Goal: Task Accomplishment & Management: Manage account settings

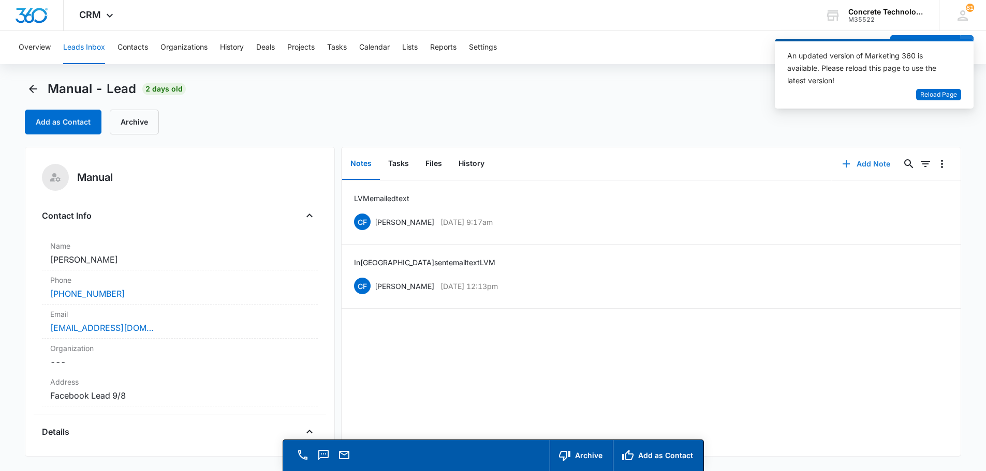
click at [863, 163] on button "Add Note" at bounding box center [866, 164] width 69 height 25
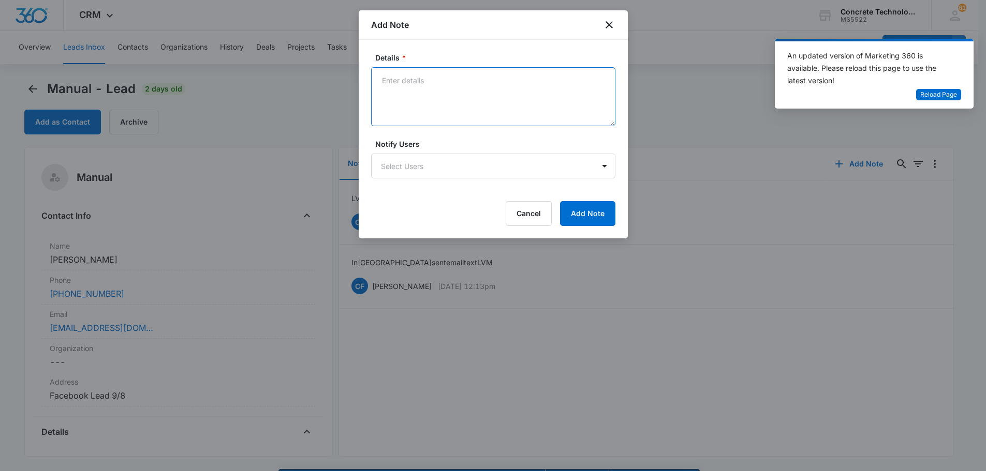
click at [391, 82] on textarea "Details *" at bounding box center [493, 96] width 244 height 59
type textarea "MB full text"
click at [419, 163] on body "CRM Apps Reputation Websites Forms CRM Email Social Content Ads Intelligence Fi…" at bounding box center [493, 250] width 986 height 501
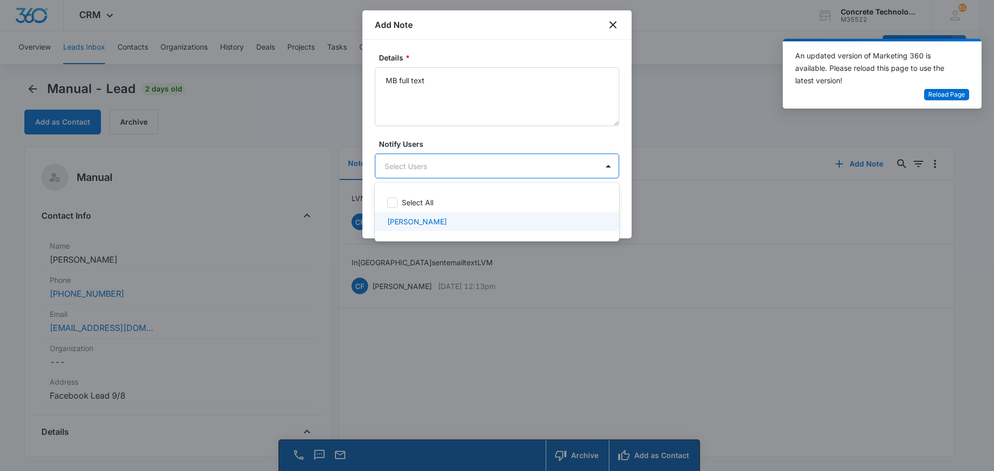
click at [413, 220] on p "[PERSON_NAME]" at bounding box center [417, 221] width 60 height 11
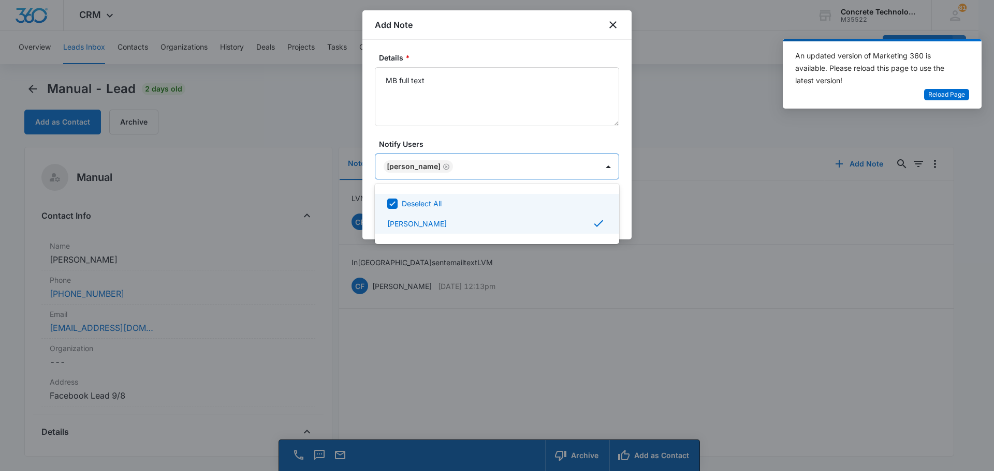
click at [586, 167] on div at bounding box center [497, 235] width 994 height 471
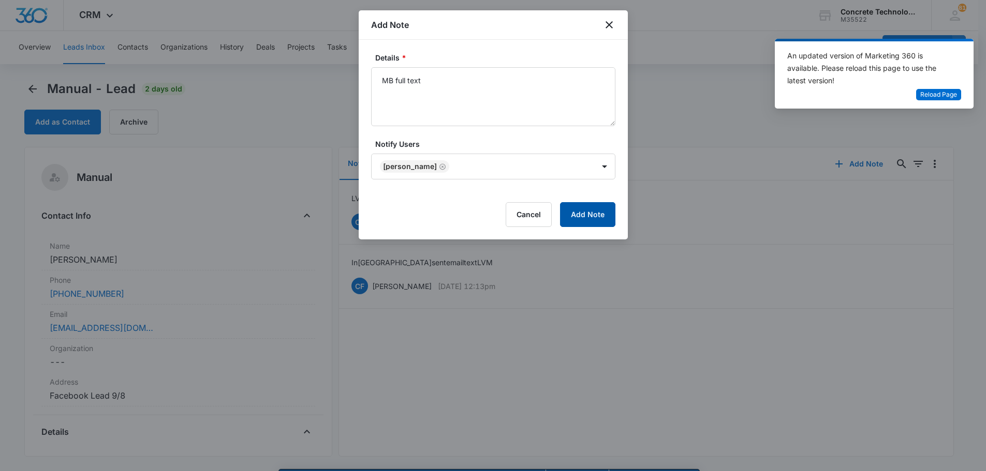
click at [588, 217] on button "Add Note" at bounding box center [587, 214] width 55 height 25
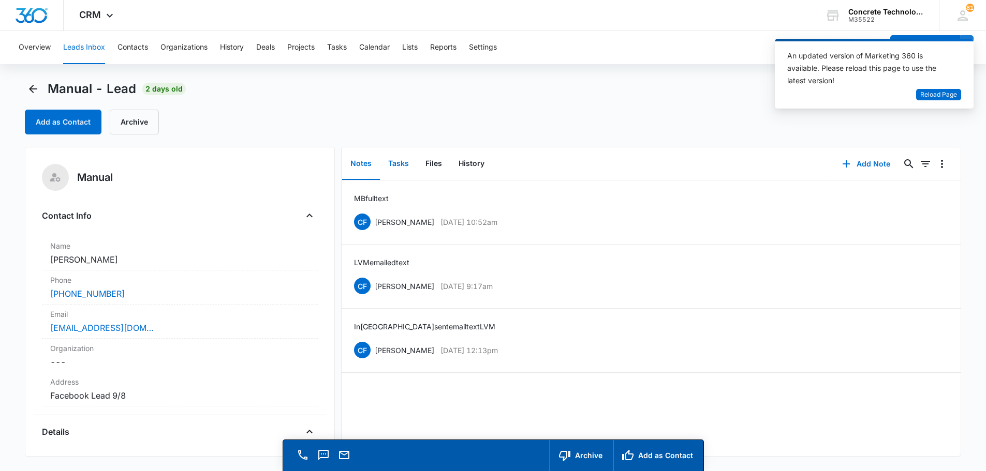
click at [400, 161] on button "Tasks" at bounding box center [398, 164] width 37 height 32
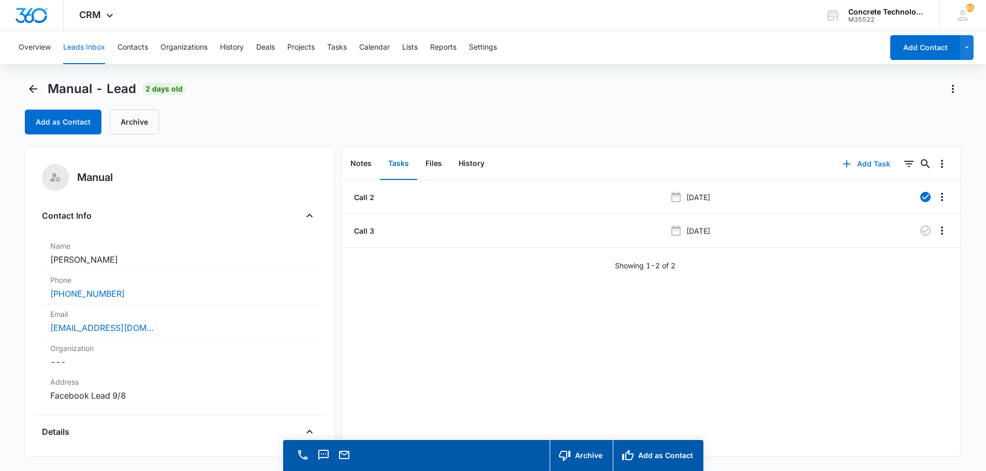
click at [869, 160] on button "Add Task" at bounding box center [866, 164] width 68 height 25
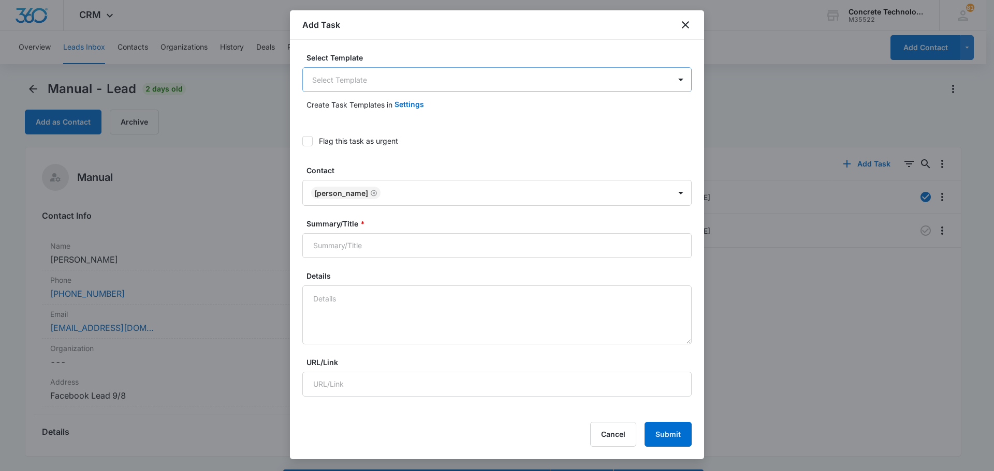
click at [376, 73] on body "CRM Apps Reputation Websites Forms CRM Email Social Content Ads Intelligence Fi…" at bounding box center [497, 250] width 994 height 501
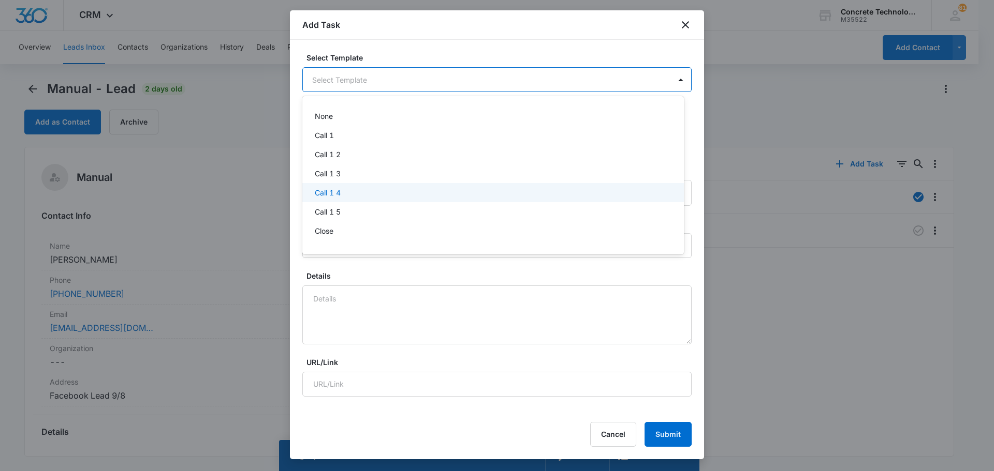
click at [331, 194] on p "Call 1 4" at bounding box center [328, 192] width 26 height 11
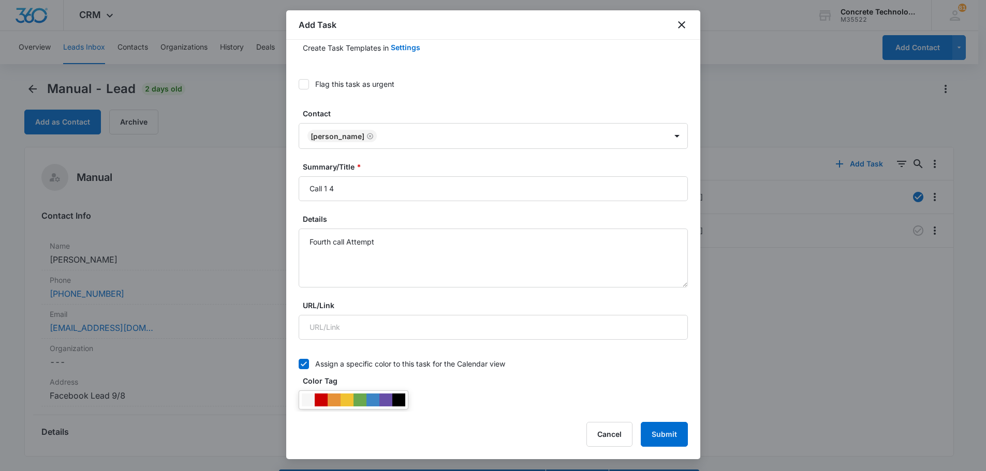
scroll to position [52, 0]
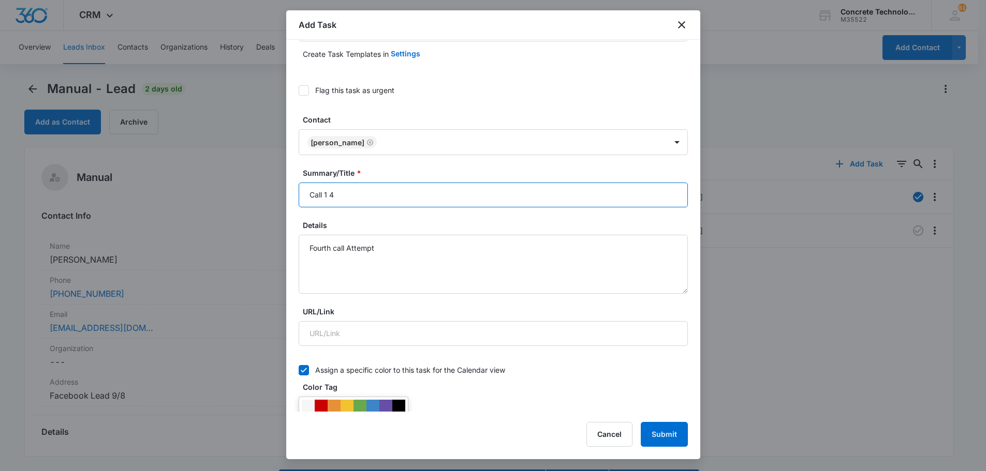
click at [327, 194] on input "Call 1 4" at bounding box center [493, 195] width 389 height 25
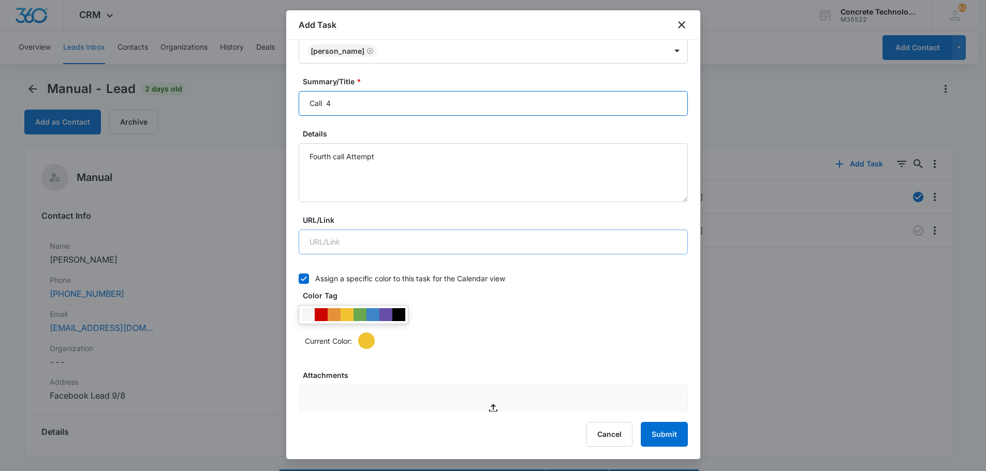
scroll to position [362, 0]
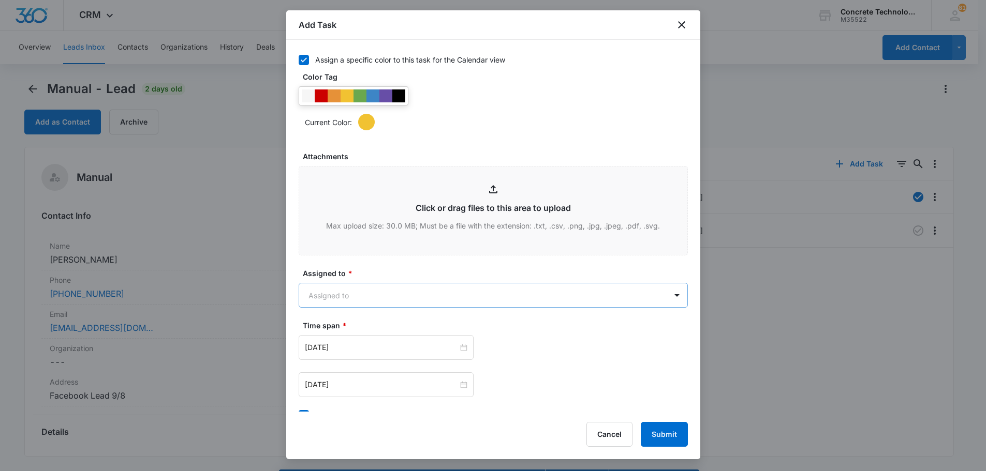
type input "Call 4"
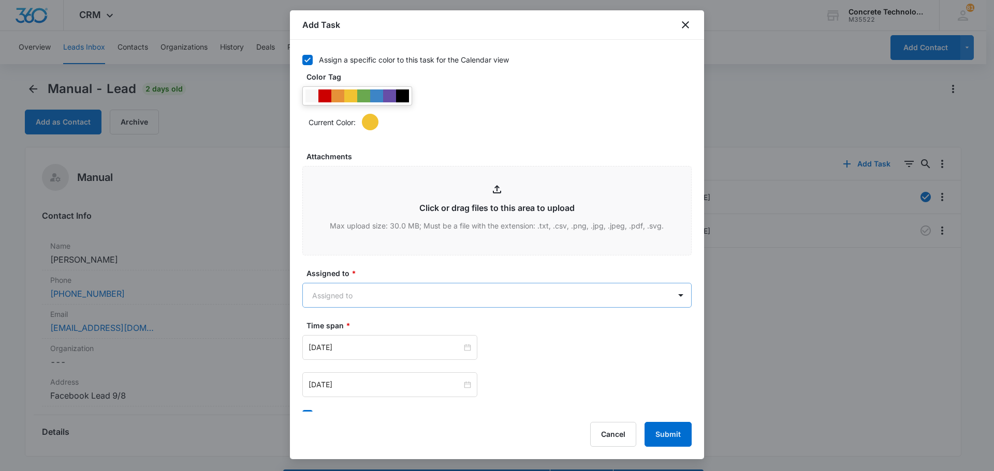
click at [335, 298] on body "CRM Apps Reputation Websites Forms CRM Email Social Content Ads Intelligence Fi…" at bounding box center [497, 250] width 994 height 501
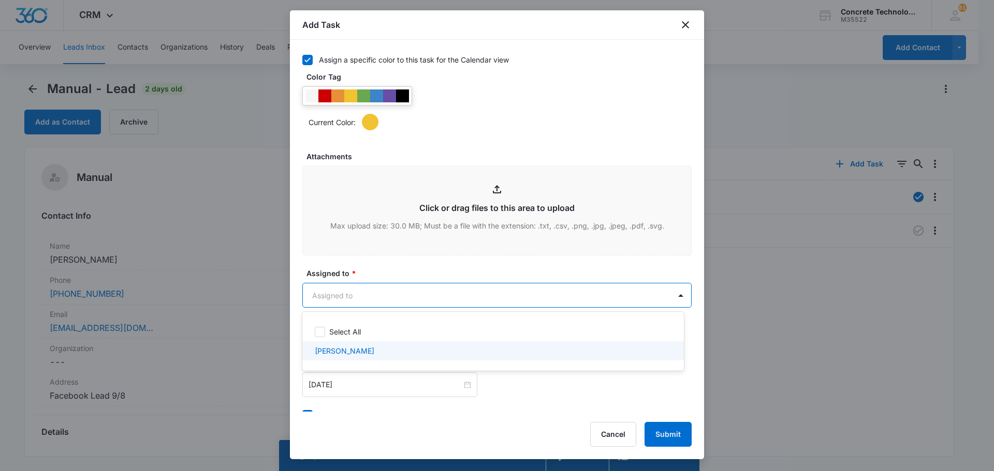
click at [342, 355] on p "[PERSON_NAME]" at bounding box center [345, 351] width 60 height 11
checkbox input "true"
click at [337, 388] on div at bounding box center [497, 235] width 994 height 471
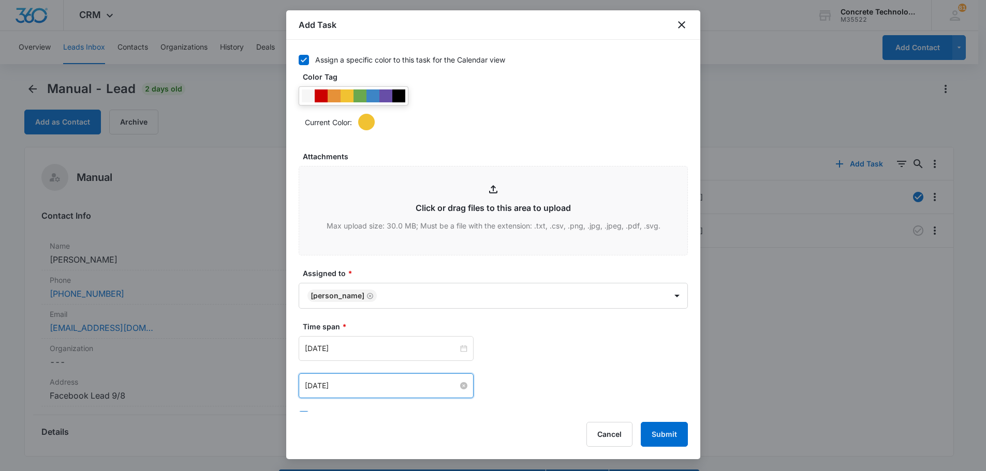
click at [338, 385] on input "[DATE]" at bounding box center [381, 385] width 153 height 11
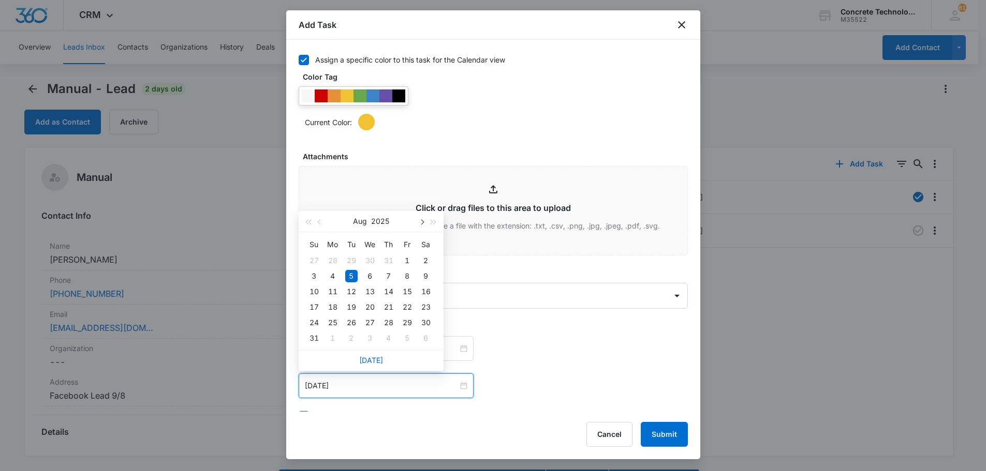
click at [421, 222] on span "button" at bounding box center [421, 222] width 5 height 5
type input "[DATE]"
click at [407, 277] on div "12" at bounding box center [407, 276] width 12 height 12
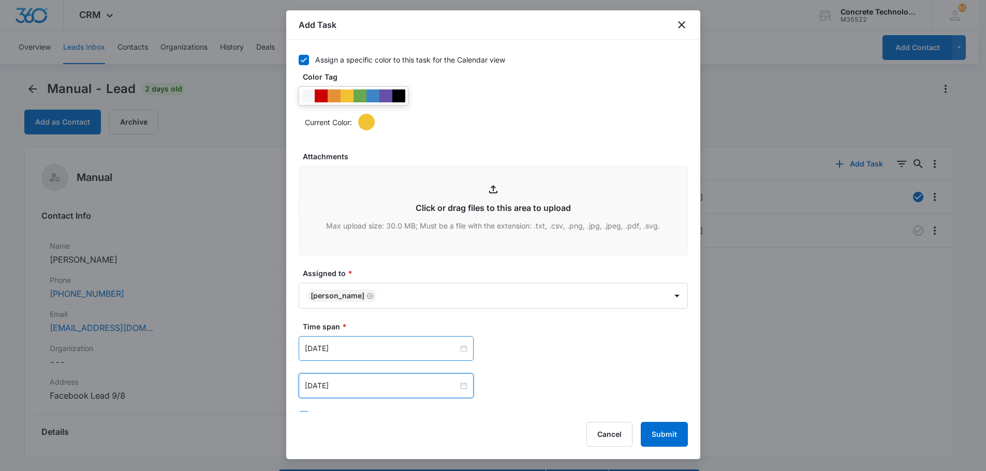
click at [373, 356] on div "[DATE]" at bounding box center [386, 348] width 175 height 25
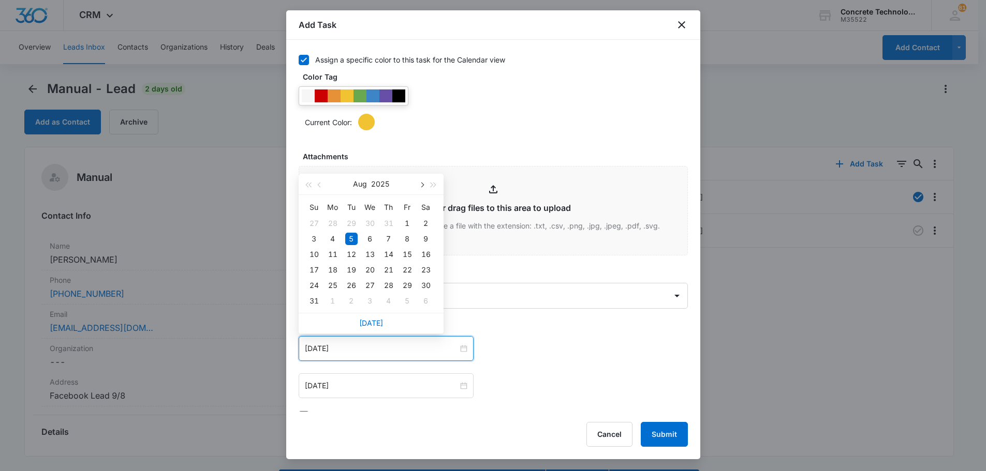
click at [421, 186] on span "button" at bounding box center [421, 185] width 5 height 5
type input "[DATE]"
click at [405, 242] on div "12" at bounding box center [407, 239] width 12 height 12
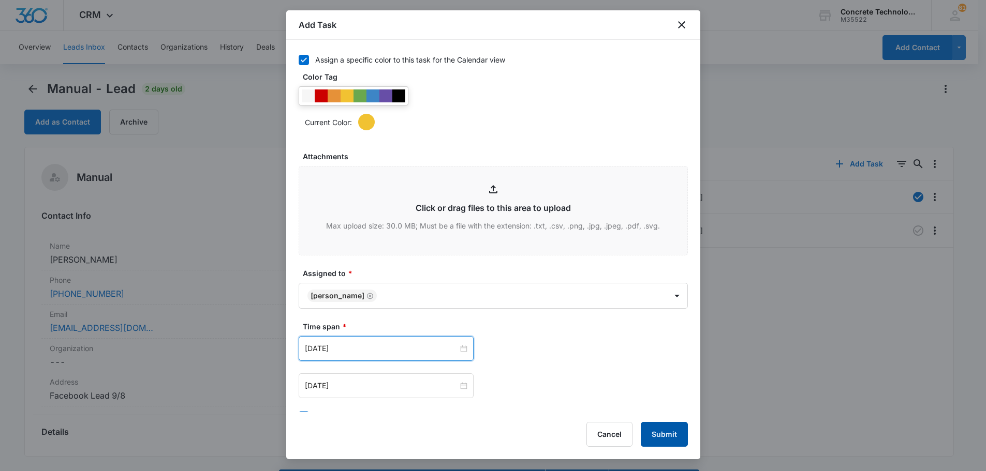
click at [662, 430] on button "Submit" at bounding box center [664, 434] width 47 height 25
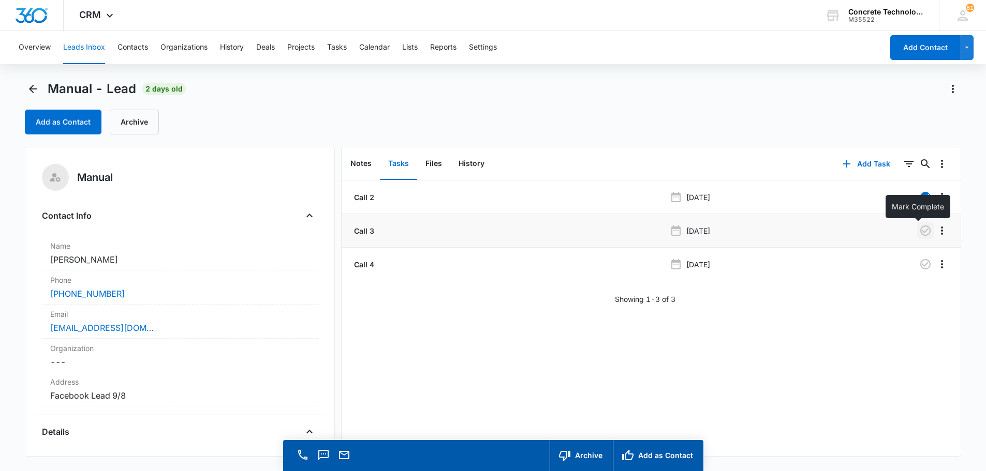
click at [920, 230] on icon "button" at bounding box center [925, 231] width 10 height 10
click at [329, 46] on button "Tasks" at bounding box center [337, 47] width 20 height 33
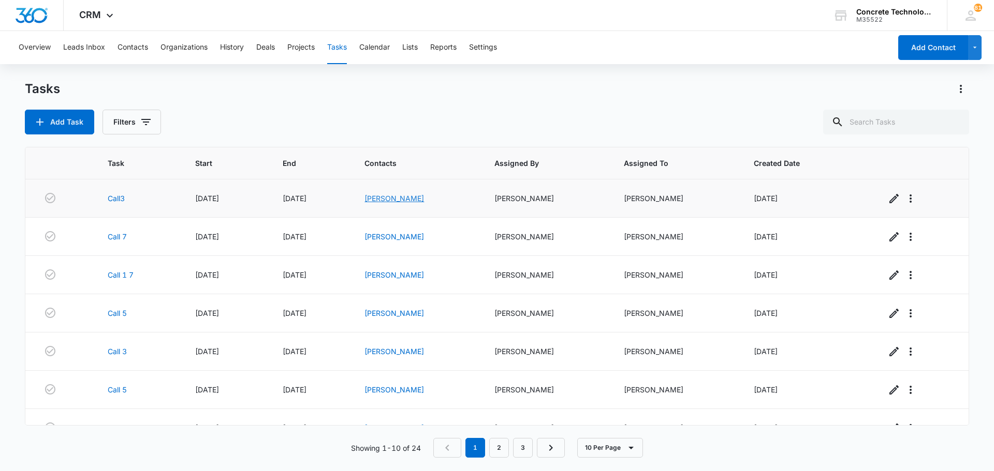
click at [406, 196] on link "[PERSON_NAME]" at bounding box center [394, 198] width 60 height 9
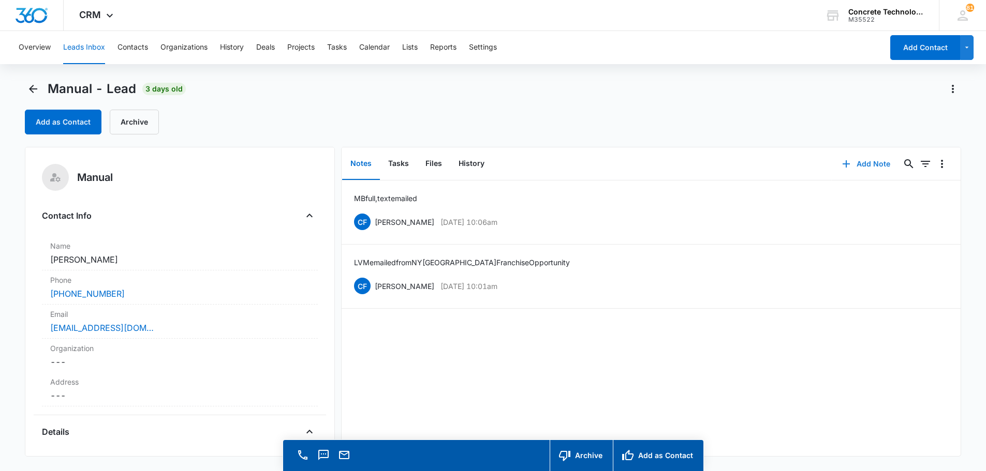
click at [862, 163] on button "Add Note" at bounding box center [866, 164] width 69 height 25
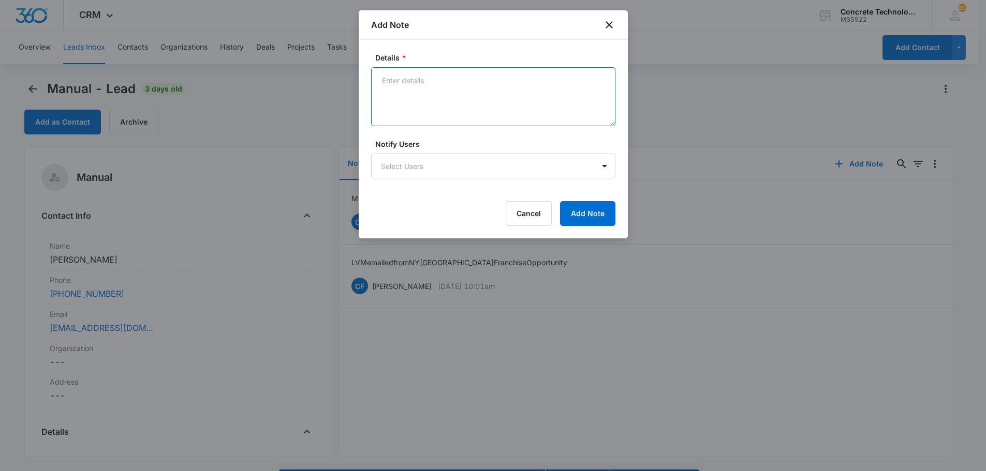
click at [412, 85] on textarea "Details *" at bounding box center [493, 96] width 244 height 59
type textarea "MB full emailed"
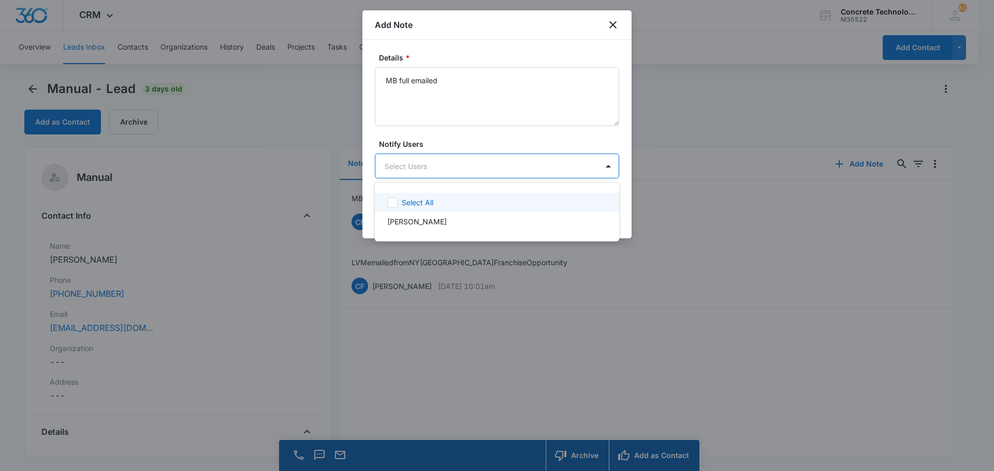
click at [445, 172] on body "CRM Apps Reputation Websites Forms CRM Email Social Content Ads Intelligence Fi…" at bounding box center [497, 235] width 994 height 471
click at [427, 221] on p "[PERSON_NAME]" at bounding box center [417, 221] width 60 height 11
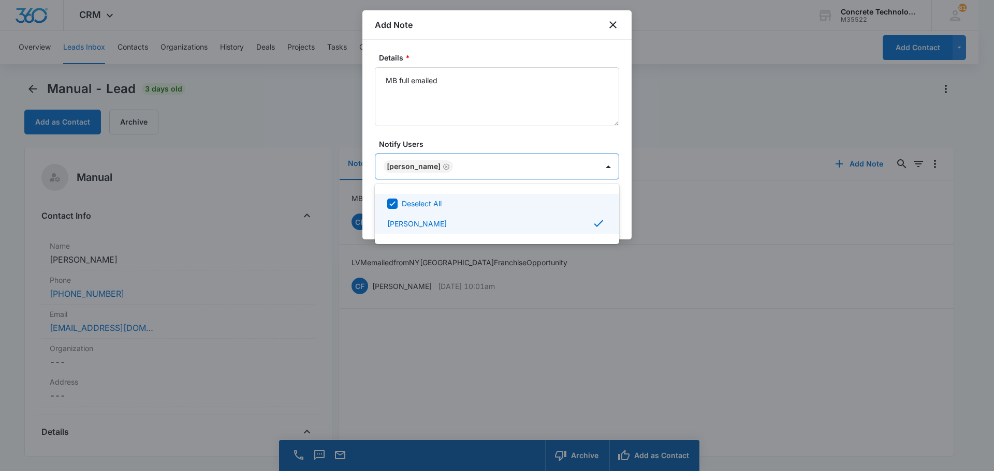
click at [588, 165] on div at bounding box center [497, 235] width 994 height 471
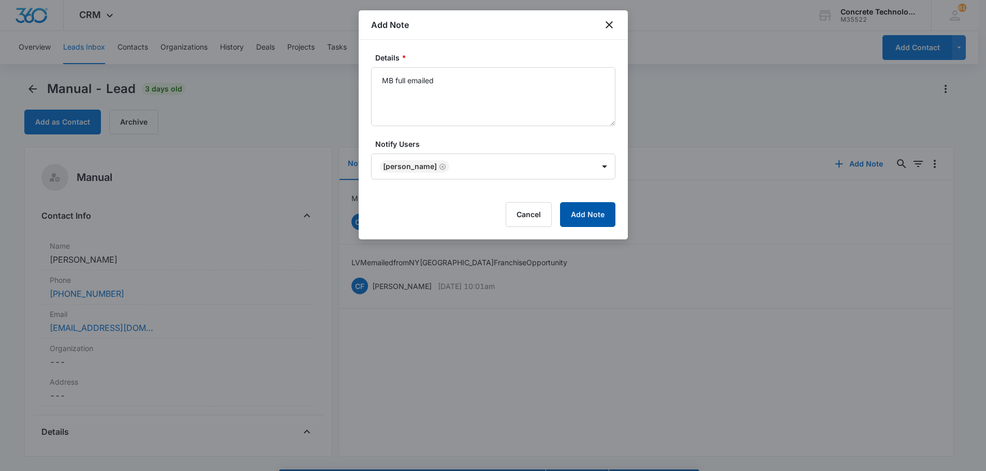
click at [578, 214] on button "Add Note" at bounding box center [587, 214] width 55 height 25
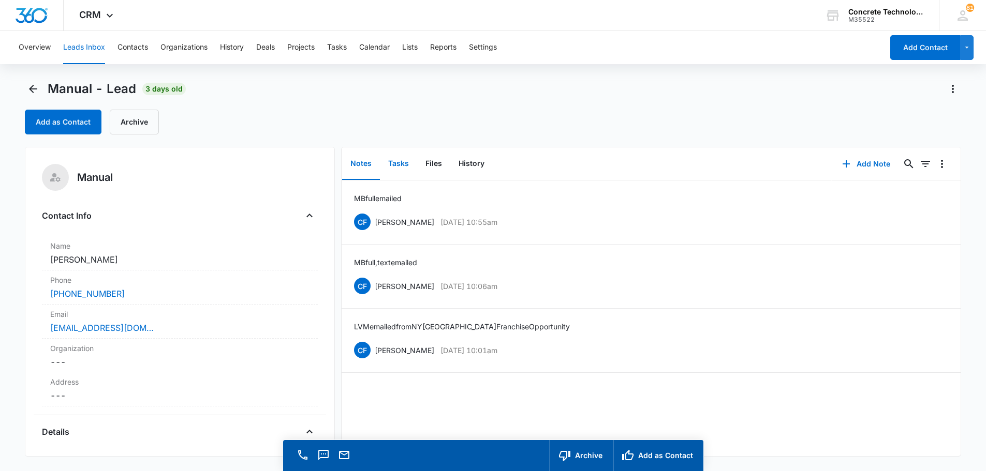
click at [398, 163] on button "Tasks" at bounding box center [398, 164] width 37 height 32
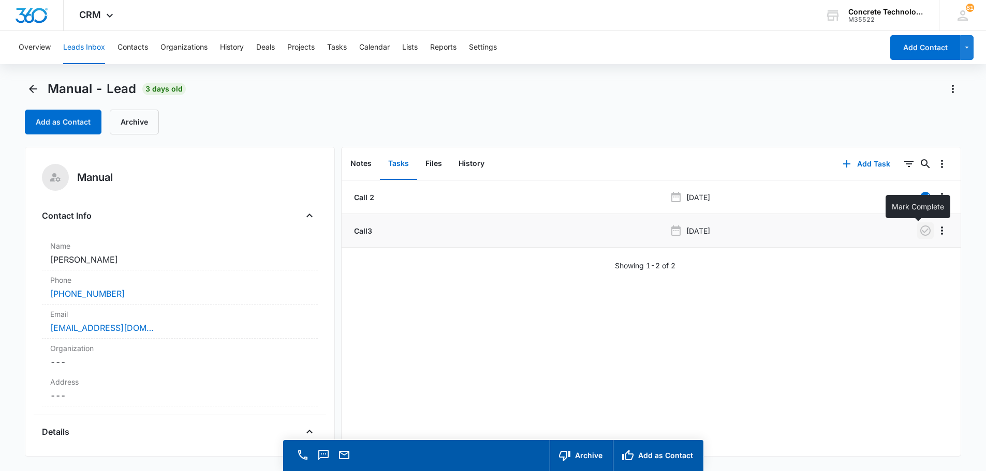
click at [919, 230] on icon "button" at bounding box center [925, 231] width 12 height 12
click at [865, 161] on button "Add Task" at bounding box center [866, 164] width 68 height 25
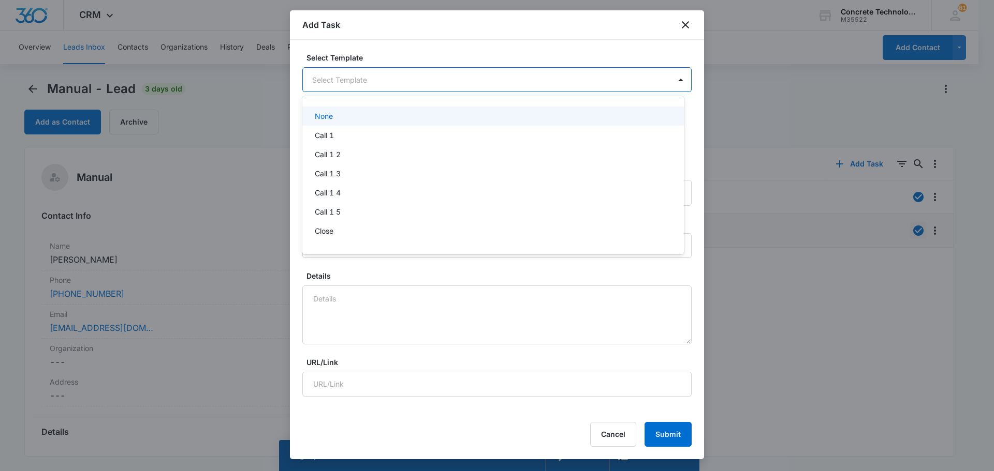
click at [340, 81] on body "CRM Apps Reputation Websites Forms CRM Email Social Content Ads Intelligence Fi…" at bounding box center [497, 235] width 994 height 471
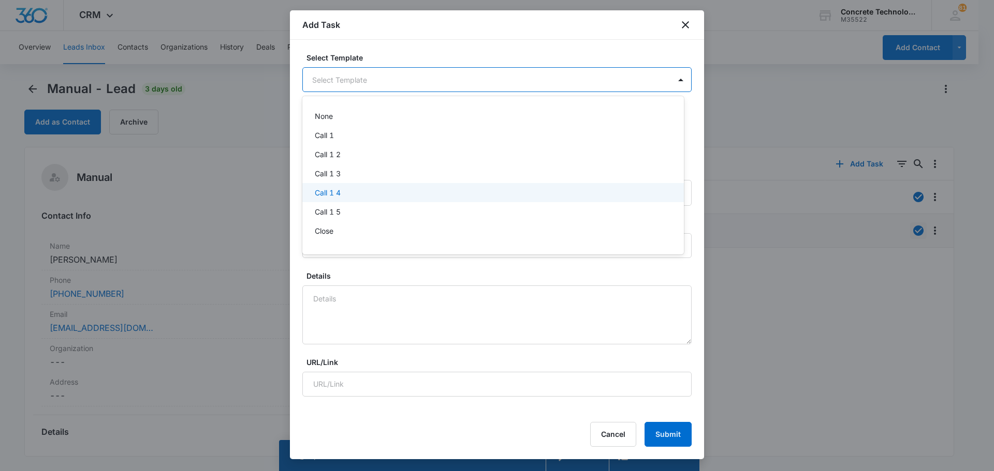
click at [328, 190] on p "Call 1 4" at bounding box center [328, 192] width 26 height 11
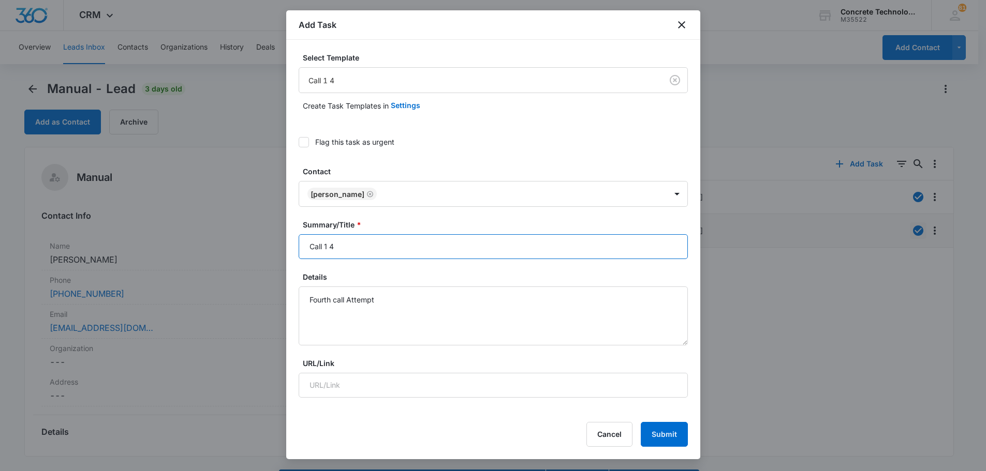
click at [328, 245] on input "Call 1 4" at bounding box center [493, 246] width 389 height 25
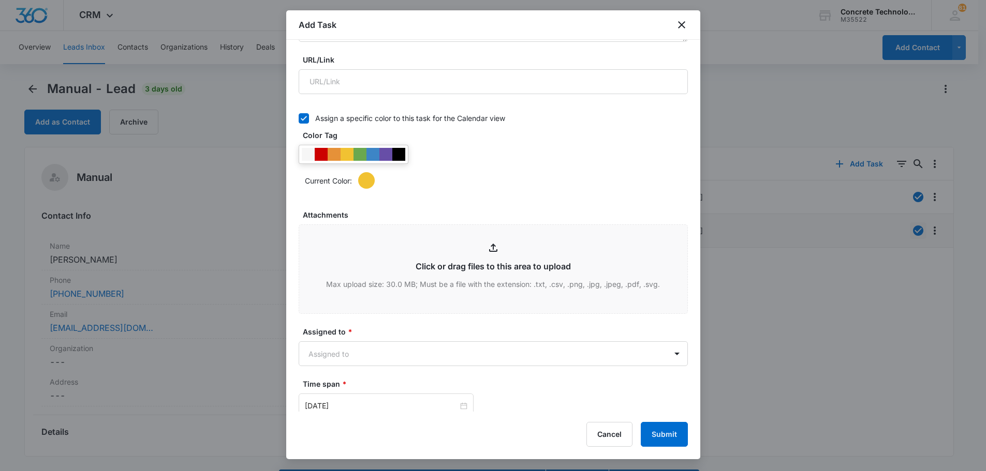
scroll to position [311, 0]
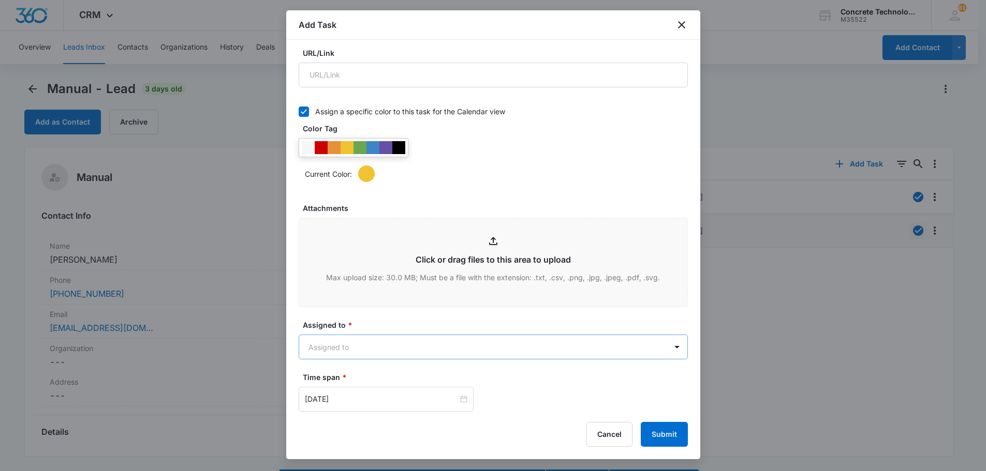
type input "Call 4"
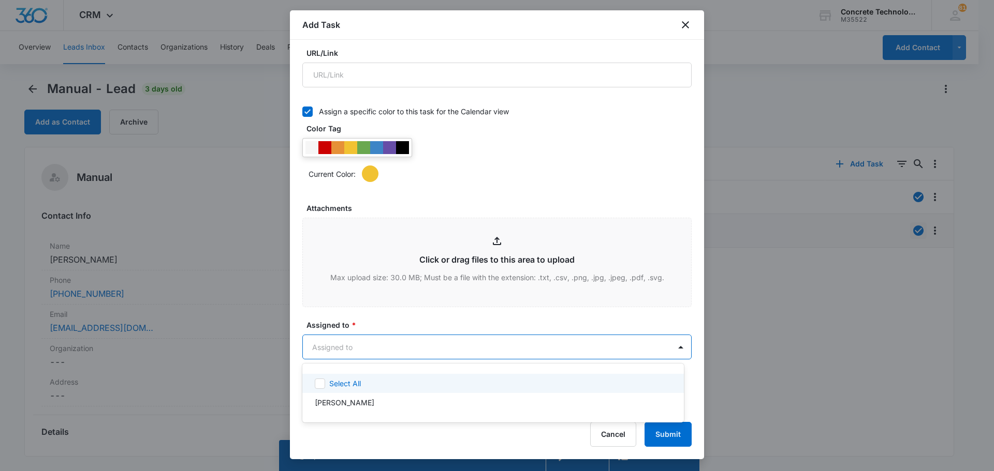
click at [358, 348] on body "CRM Apps Reputation Websites Forms CRM Email Social Content Ads Intelligence Fi…" at bounding box center [497, 235] width 994 height 471
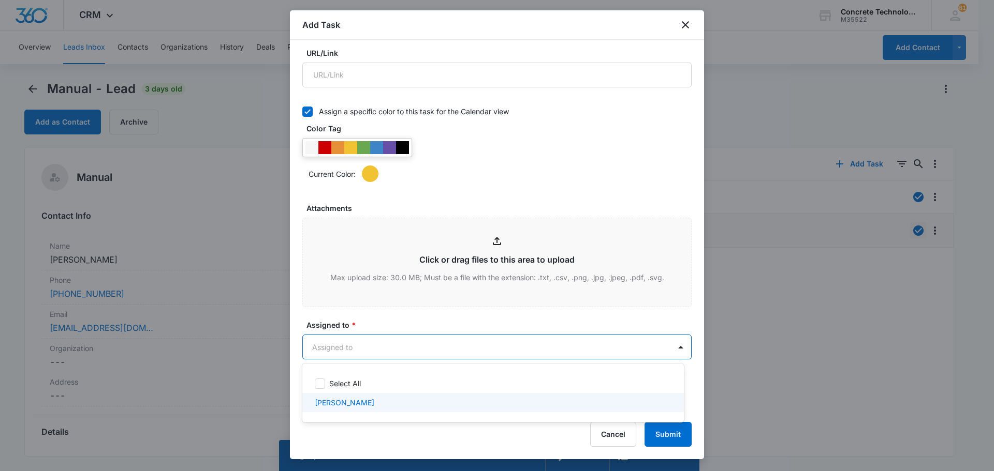
click at [347, 402] on p "[PERSON_NAME]" at bounding box center [345, 402] width 60 height 11
checkbox input "true"
click at [699, 407] on div at bounding box center [497, 235] width 994 height 471
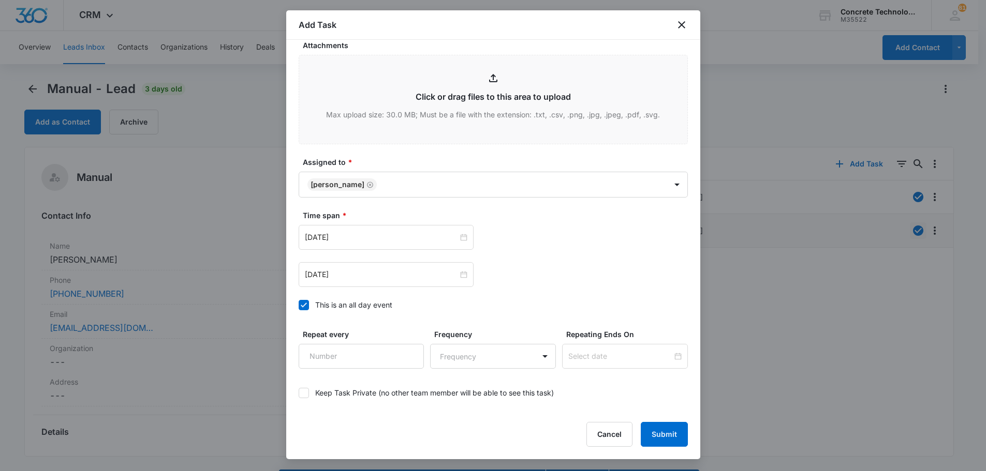
scroll to position [495, 0]
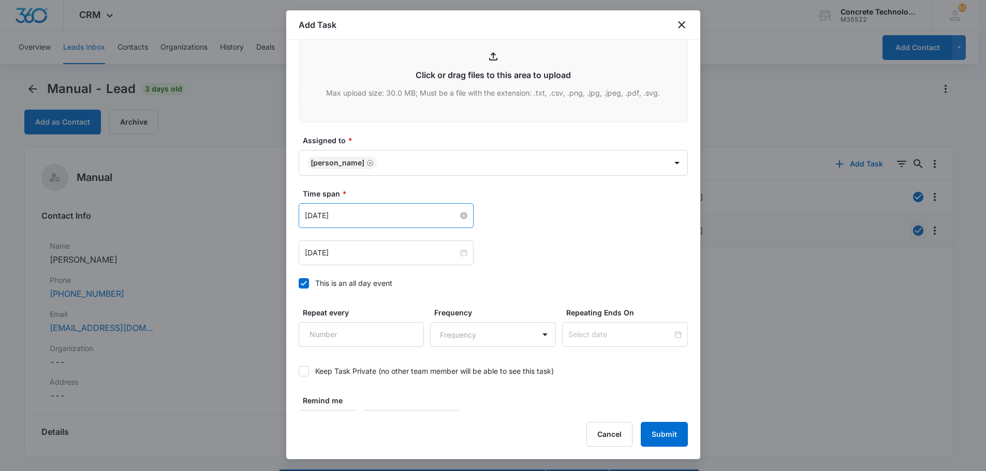
click at [345, 214] on input "[DATE]" at bounding box center [381, 215] width 153 height 11
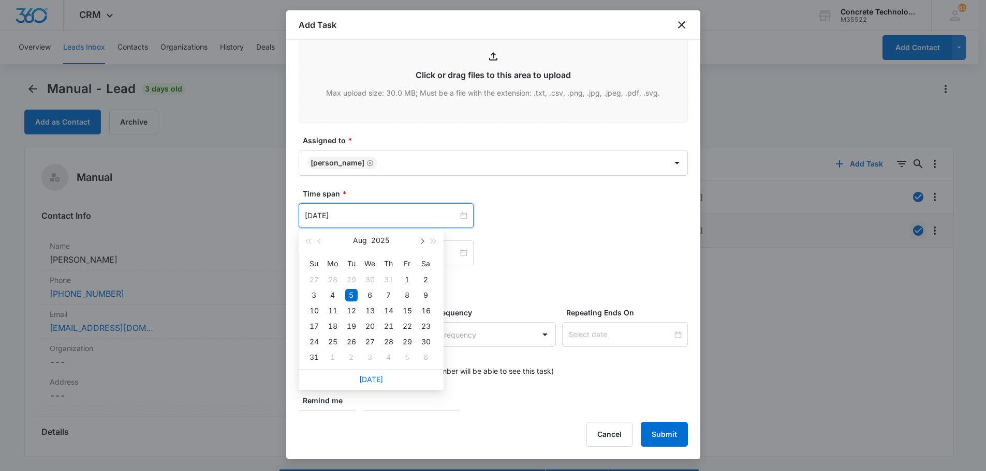
click at [418, 241] on button "button" at bounding box center [421, 240] width 11 height 21
type input "[DATE]"
click at [407, 294] on div "12" at bounding box center [407, 295] width 12 height 12
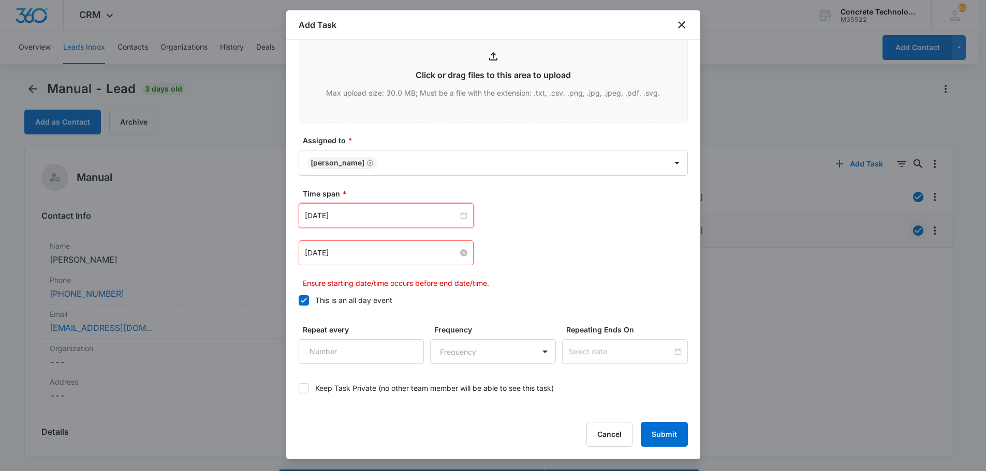
click at [440, 248] on input "[DATE]" at bounding box center [381, 252] width 153 height 11
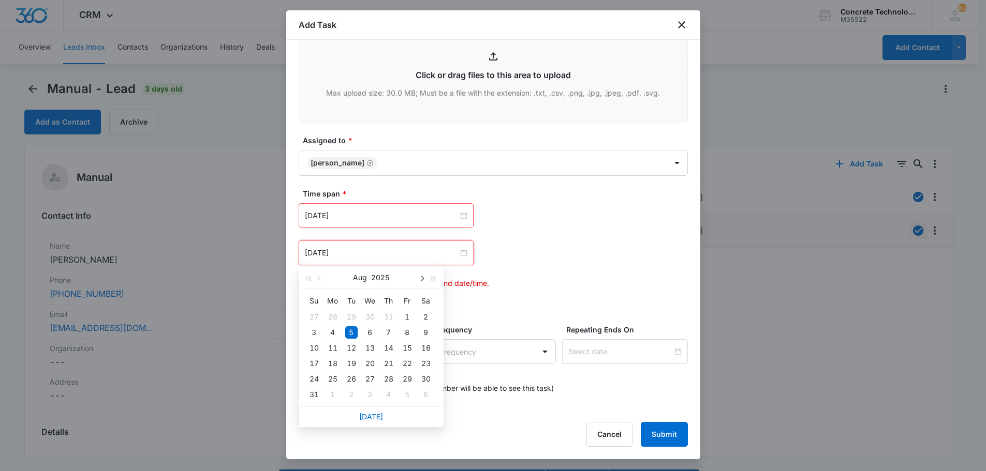
click at [419, 278] on span "button" at bounding box center [421, 278] width 5 height 5
type input "[DATE]"
click at [406, 331] on div "12" at bounding box center [407, 333] width 12 height 12
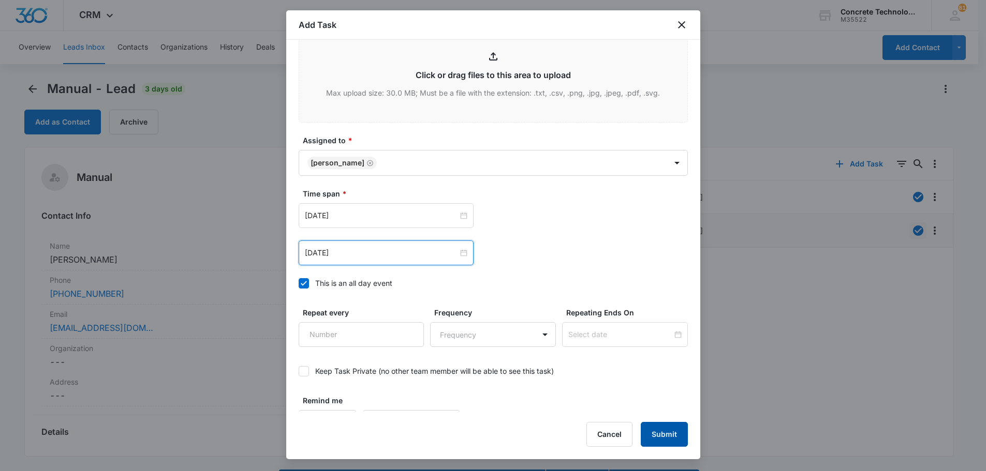
click at [658, 432] on button "Submit" at bounding box center [664, 434] width 47 height 25
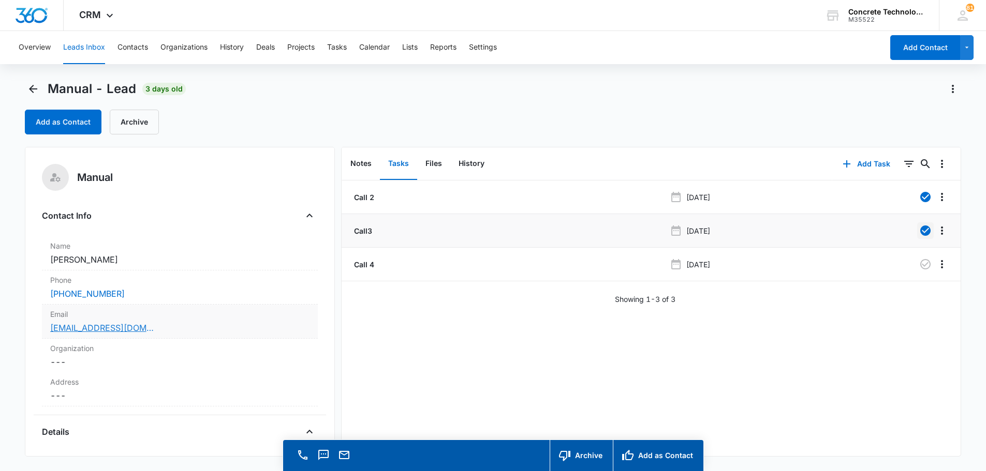
click at [82, 327] on link "[EMAIL_ADDRESS][DOMAIN_NAME]" at bounding box center [102, 328] width 104 height 12
click at [95, 328] on link "[EMAIL_ADDRESS][DOMAIN_NAME]" at bounding box center [102, 328] width 104 height 12
click at [341, 47] on button "Tasks" at bounding box center [337, 47] width 20 height 33
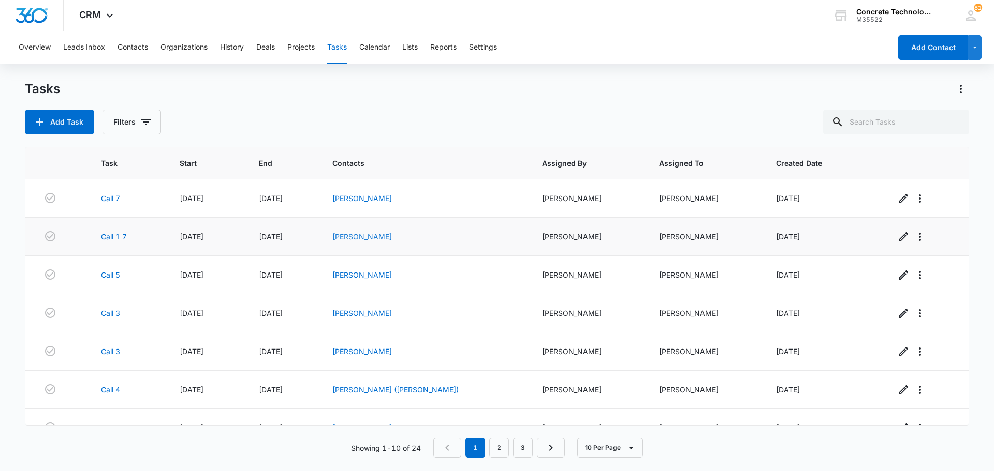
click at [380, 235] on link "[PERSON_NAME]" at bounding box center [362, 236] width 60 height 9
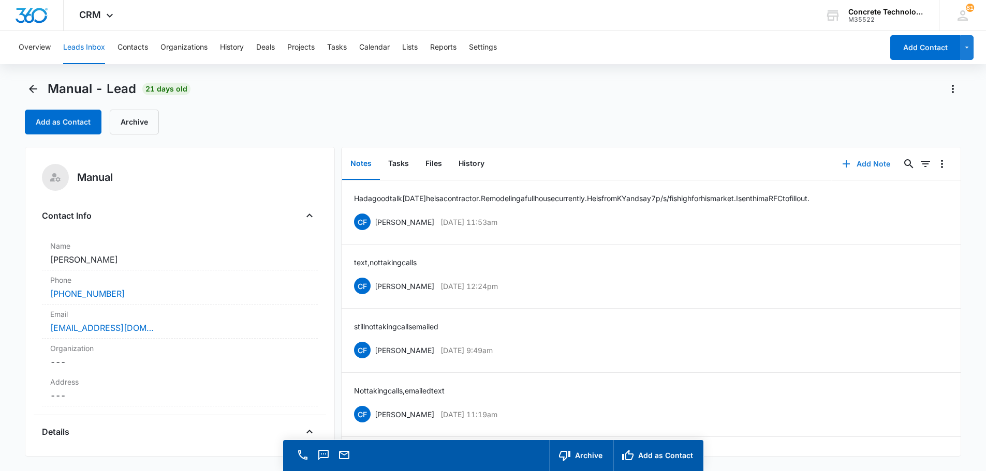
click at [862, 161] on button "Add Note" at bounding box center [866, 164] width 69 height 25
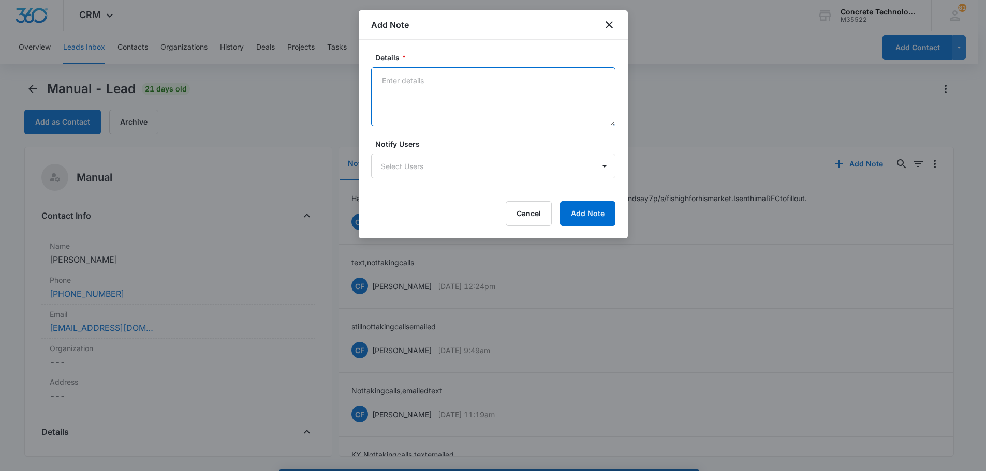
drag, startPoint x: 383, startPoint y: 82, endPoint x: 386, endPoint y: 74, distance: 8.8
click at [386, 74] on textarea "Details *" at bounding box center [493, 96] width 244 height 59
type textarea "No answer text emailed"
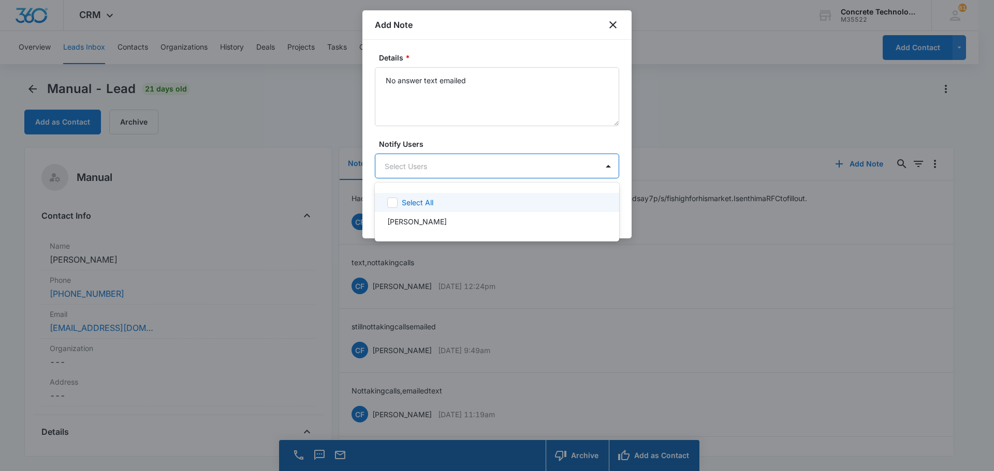
click at [470, 161] on body "CRM Apps Reputation Websites Forms CRM Email Social Content Ads Intelligence Fi…" at bounding box center [497, 235] width 994 height 471
click at [407, 225] on p "[PERSON_NAME]" at bounding box center [417, 221] width 60 height 11
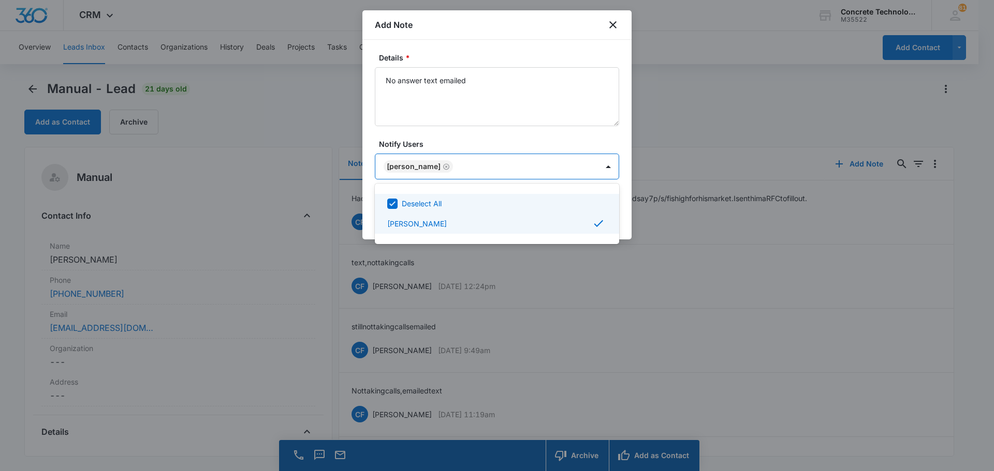
click at [577, 170] on div at bounding box center [497, 235] width 994 height 471
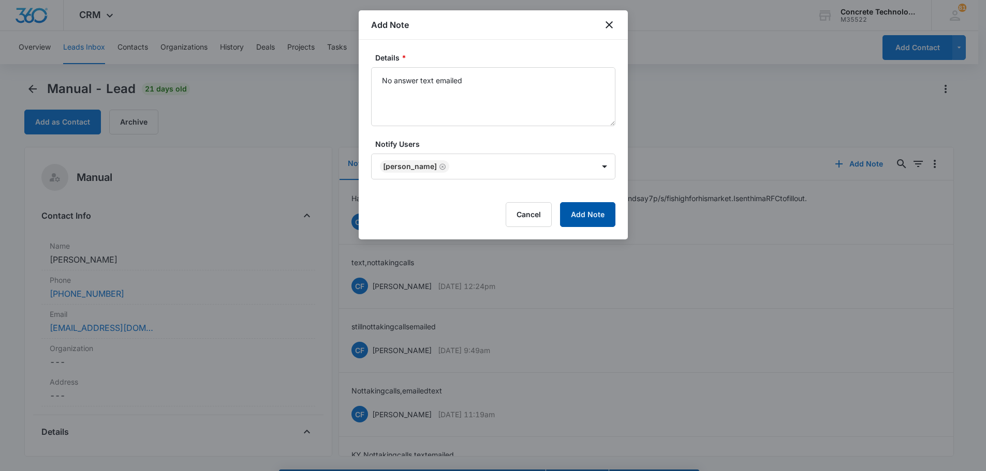
click at [592, 218] on button "Add Note" at bounding box center [587, 214] width 55 height 25
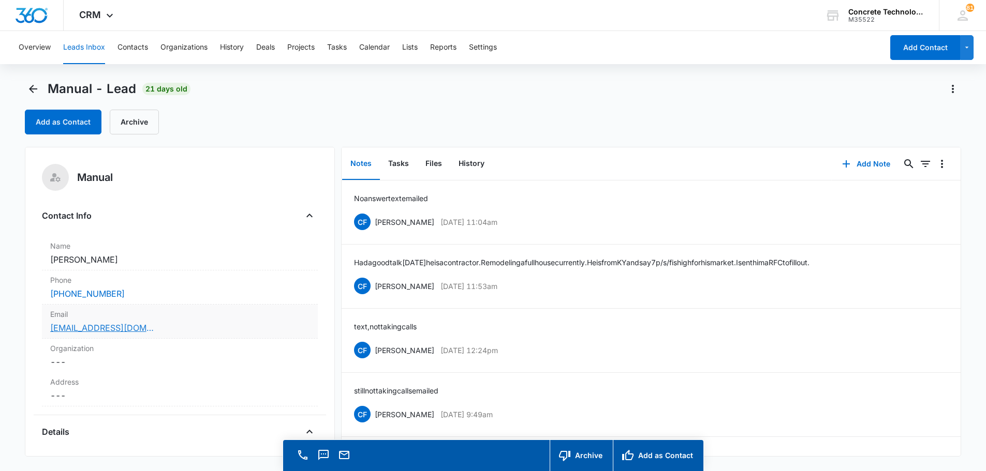
click at [65, 330] on link "[EMAIL_ADDRESS][DOMAIN_NAME]" at bounding box center [102, 328] width 104 height 12
click at [396, 161] on button "Tasks" at bounding box center [398, 164] width 37 height 32
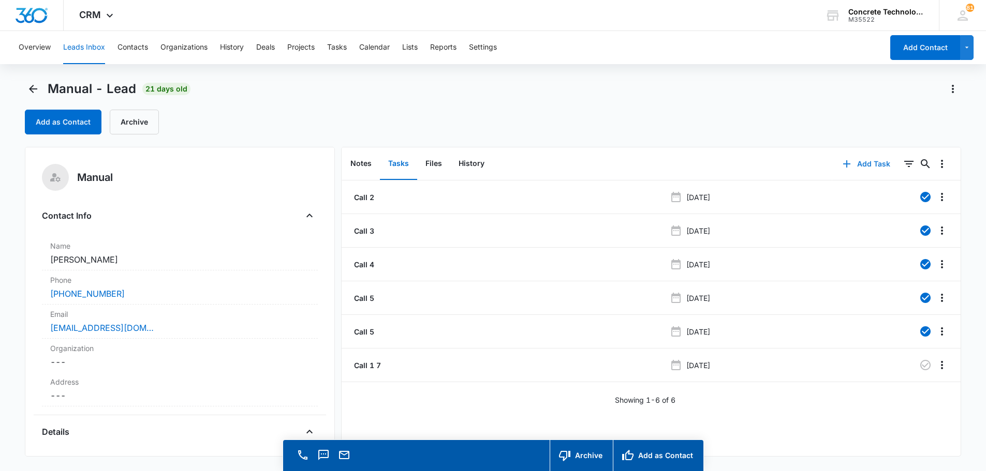
click at [859, 163] on button "Add Task" at bounding box center [866, 164] width 68 height 25
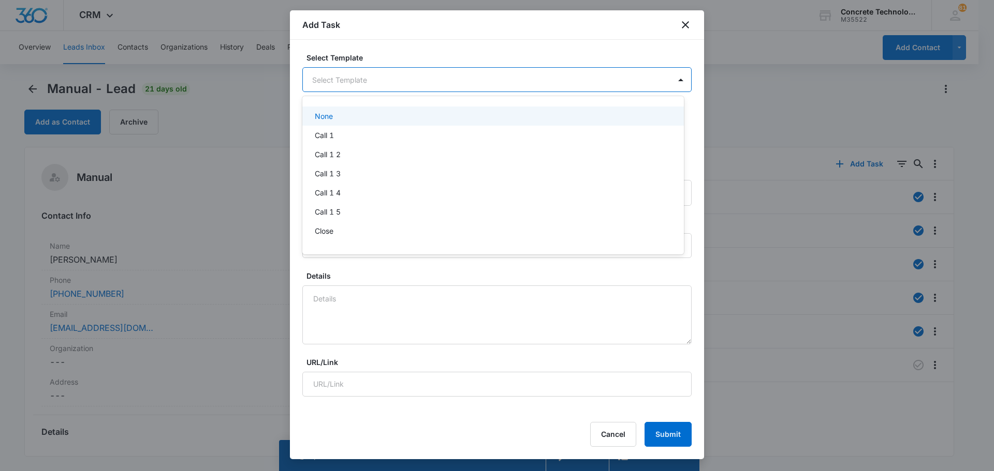
click at [318, 76] on body "CRM Apps Reputation Websites Forms CRM Email Social Content Ads Intelligence Fi…" at bounding box center [497, 235] width 994 height 471
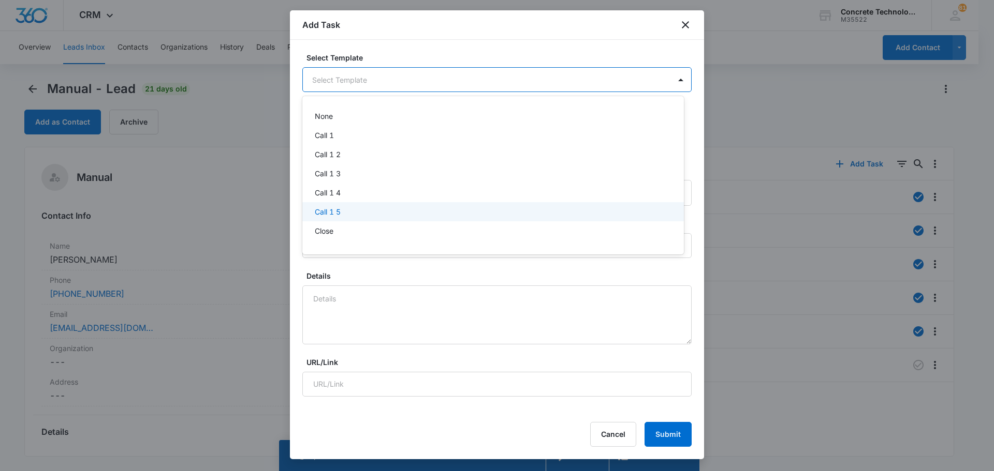
click at [321, 212] on p "Call 1 5" at bounding box center [328, 211] width 26 height 11
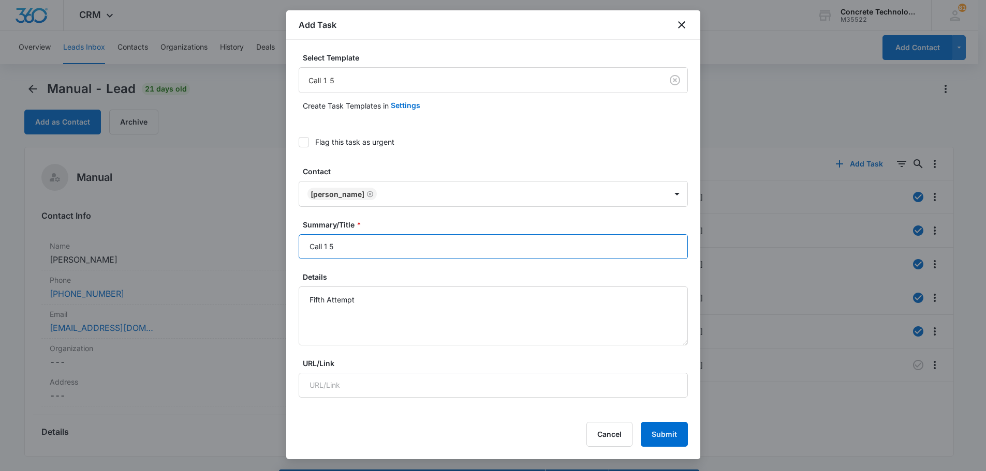
click at [334, 248] on input "Call 1 5" at bounding box center [493, 246] width 389 height 25
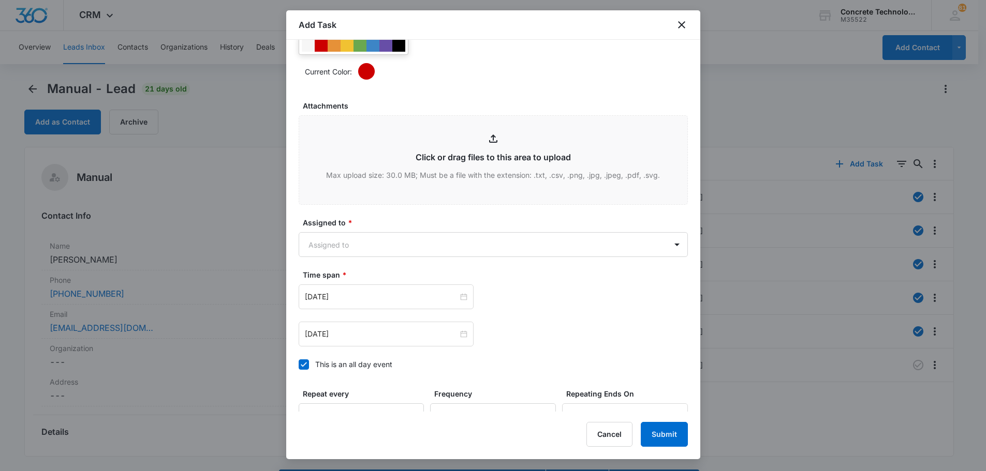
scroll to position [518, 0]
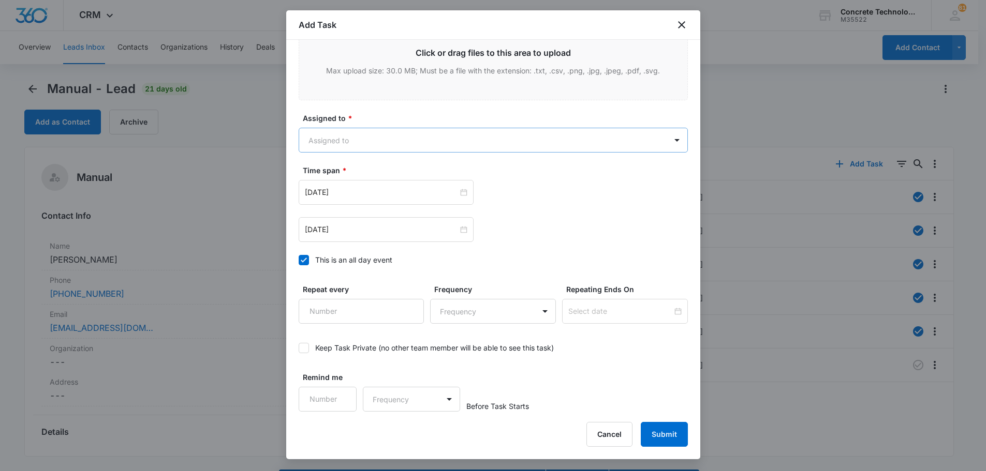
type input "Call 7"
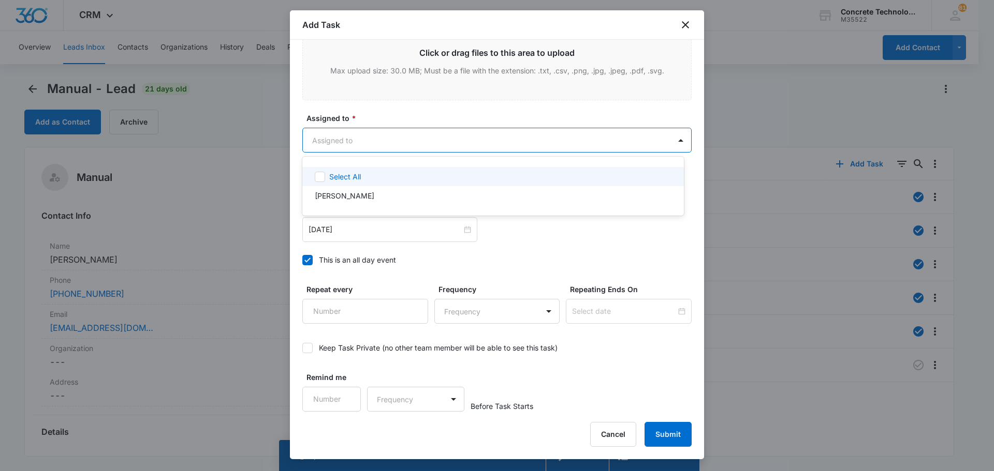
click at [331, 141] on body "CRM Apps Reputation Websites Forms CRM Email Social Content Ads Intelligence Fi…" at bounding box center [497, 235] width 994 height 471
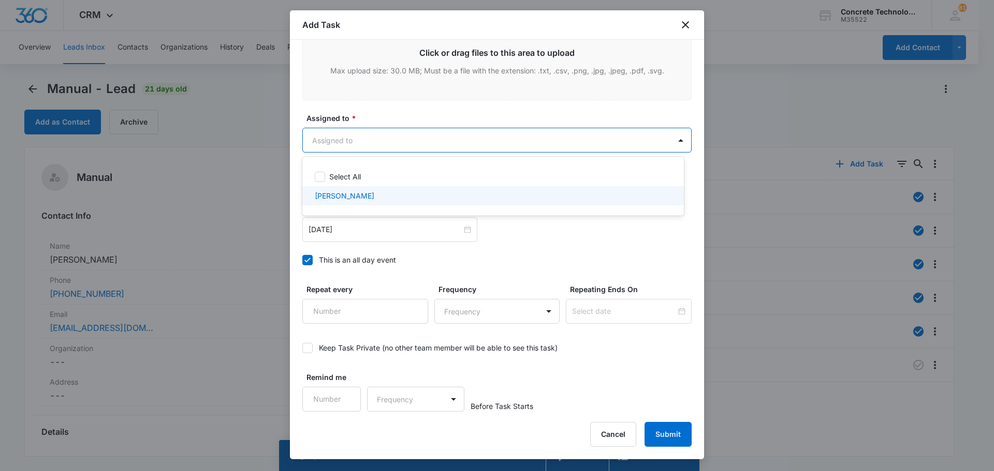
click at [330, 192] on p "[PERSON_NAME]" at bounding box center [345, 195] width 60 height 11
checkbox input "true"
click at [326, 234] on div at bounding box center [497, 235] width 994 height 471
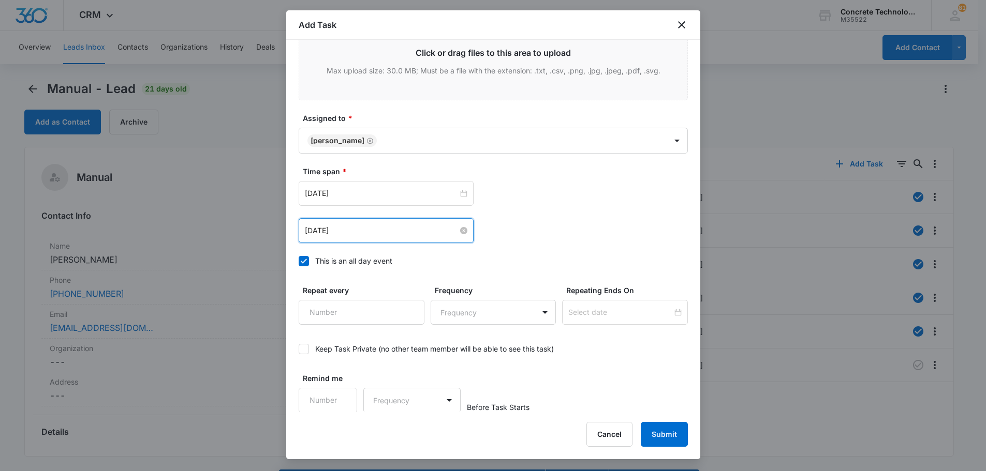
click at [327, 233] on input "[DATE]" at bounding box center [381, 230] width 153 height 11
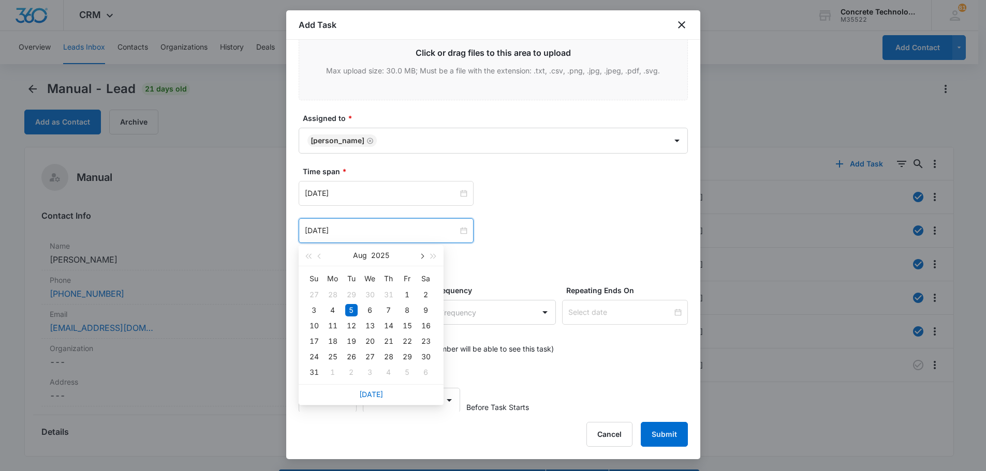
click at [421, 257] on span "button" at bounding box center [421, 256] width 5 height 5
type input "[DATE]"
click at [334, 327] on div "15" at bounding box center [333, 326] width 12 height 12
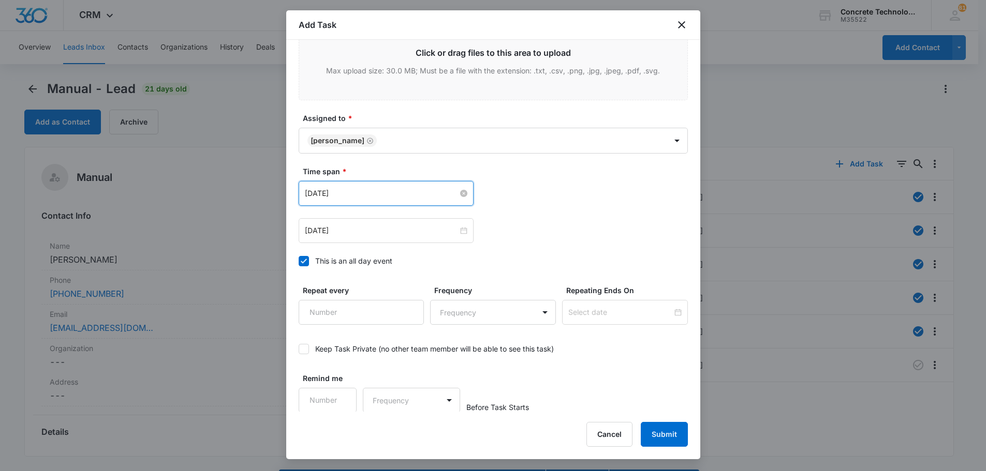
click at [354, 193] on input "[DATE]" at bounding box center [381, 193] width 153 height 11
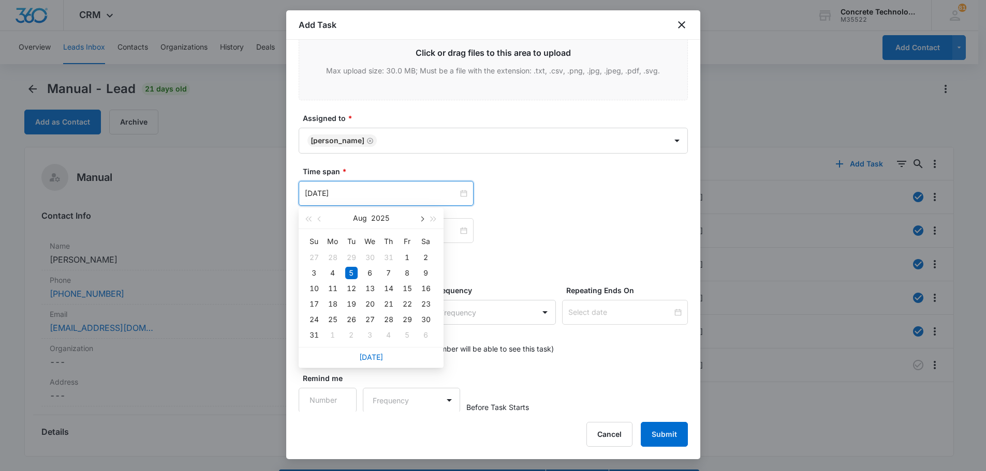
click at [422, 217] on span "button" at bounding box center [421, 219] width 5 height 5
type input "[DATE]"
click at [327, 289] on div "15" at bounding box center [333, 289] width 12 height 12
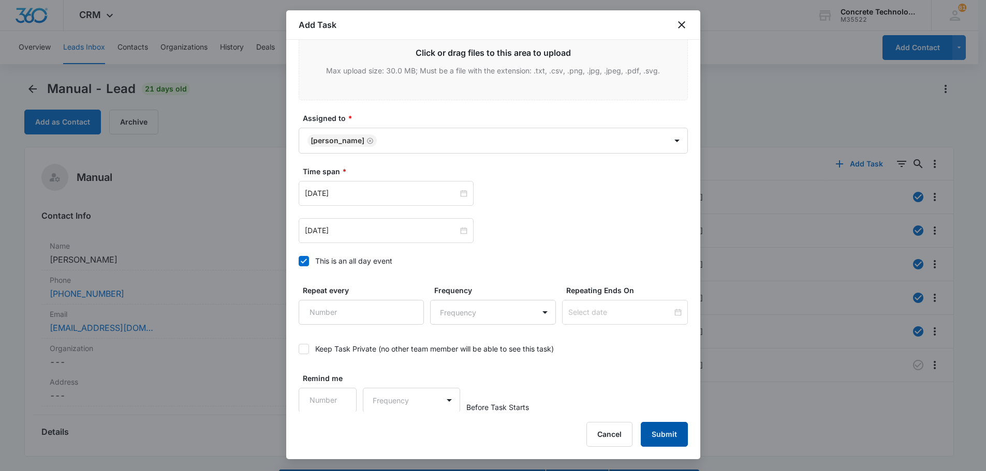
click at [657, 433] on button "Submit" at bounding box center [664, 434] width 47 height 25
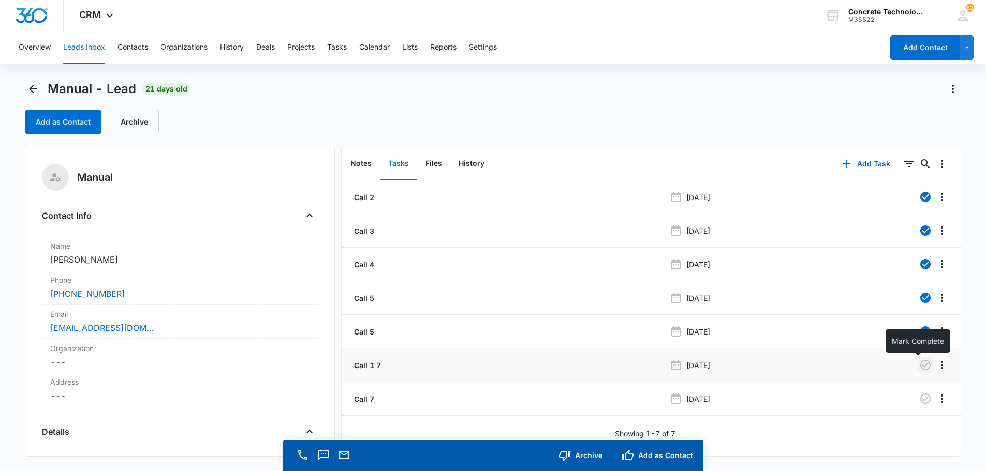
click at [920, 365] on icon "button" at bounding box center [925, 365] width 10 height 10
click at [335, 46] on button "Tasks" at bounding box center [337, 47] width 20 height 33
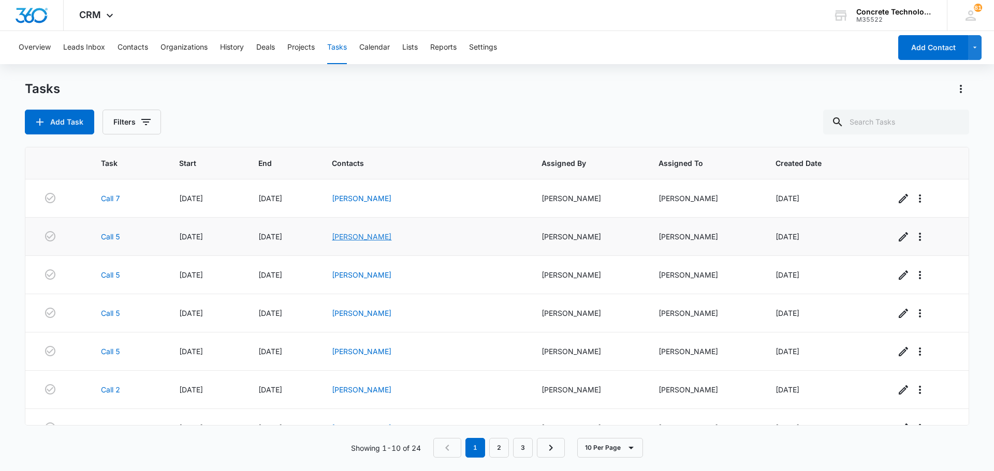
click at [385, 236] on link "[PERSON_NAME]" at bounding box center [362, 236] width 60 height 9
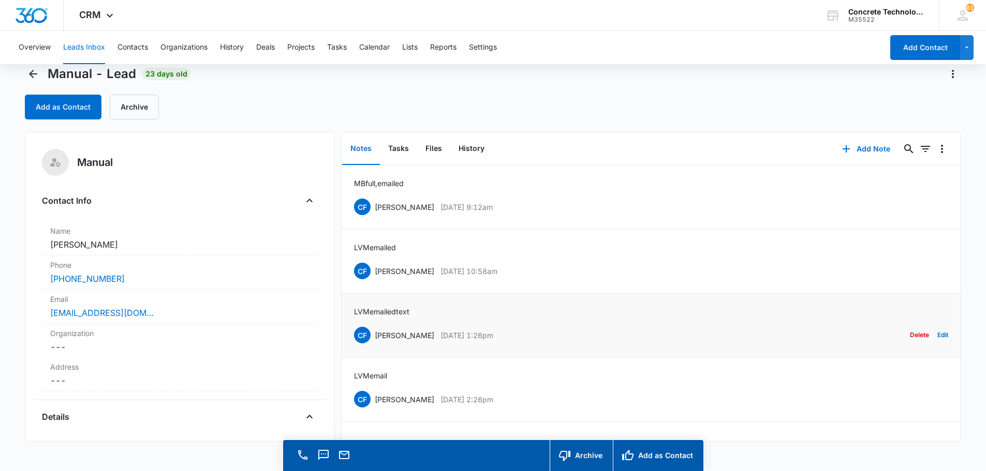
scroll to position [29, 0]
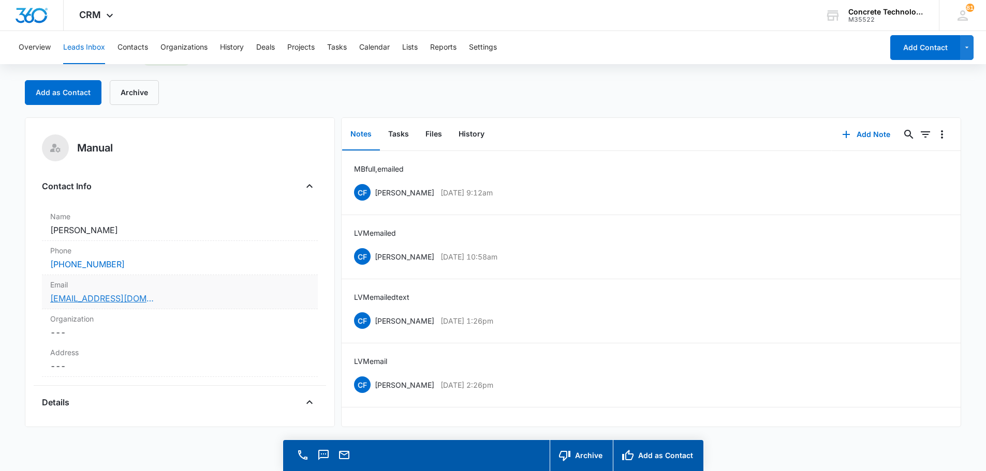
click at [86, 297] on link "[EMAIL_ADDRESS][DOMAIN_NAME]" at bounding box center [102, 298] width 104 height 12
click at [855, 130] on button "Add Note" at bounding box center [866, 134] width 69 height 25
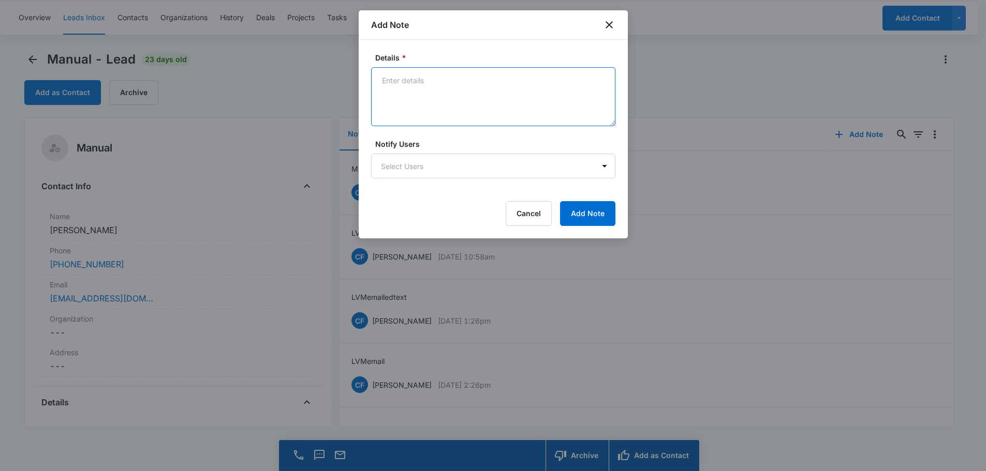
click at [391, 86] on textarea "Details *" at bounding box center [493, 96] width 244 height 59
type textarea "LVM emailed not responding"
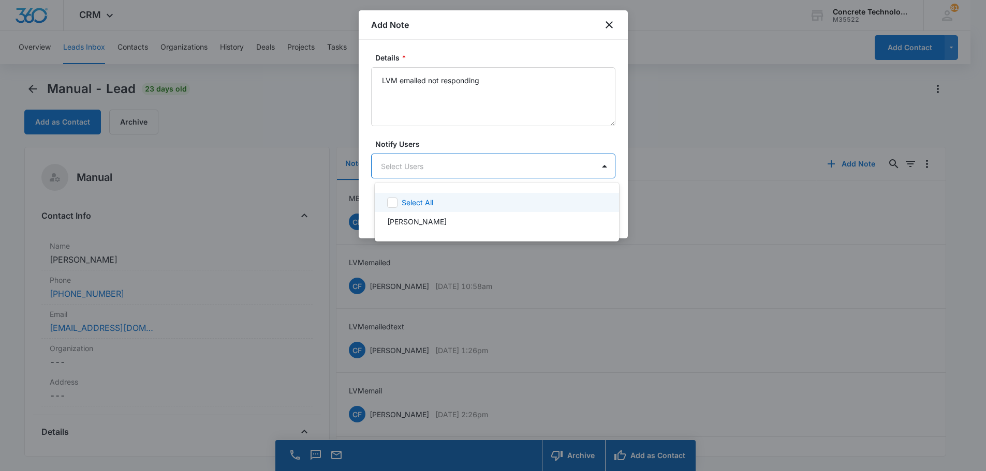
scroll to position [0, 0]
click at [485, 164] on body "CRM Apps Reputation Websites Forms CRM Email Social Content Ads Intelligence Fi…" at bounding box center [497, 235] width 994 height 471
click at [461, 217] on div "[PERSON_NAME]" at bounding box center [495, 221] width 217 height 11
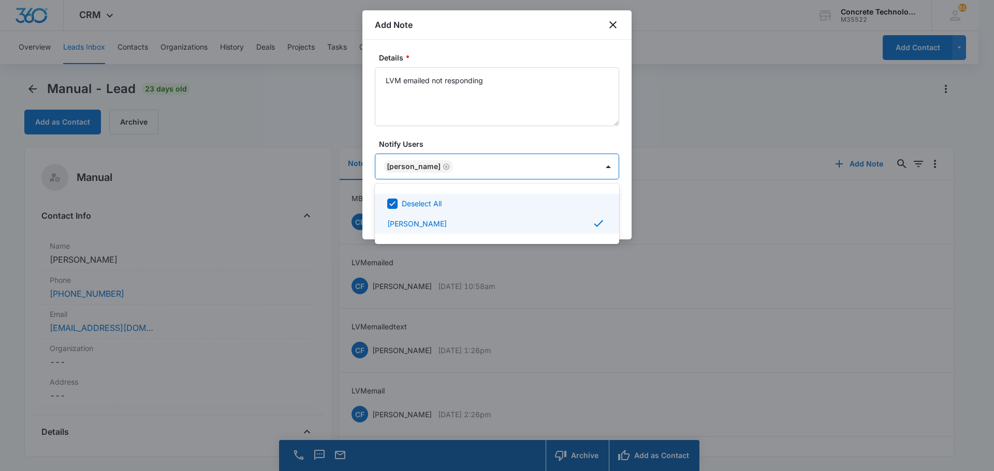
click at [588, 167] on div at bounding box center [497, 235] width 994 height 471
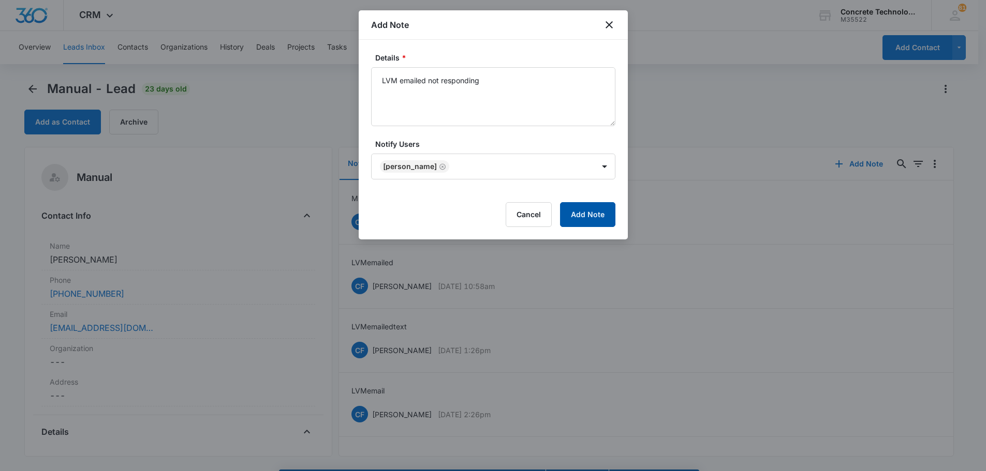
click at [598, 219] on button "Add Note" at bounding box center [587, 214] width 55 height 25
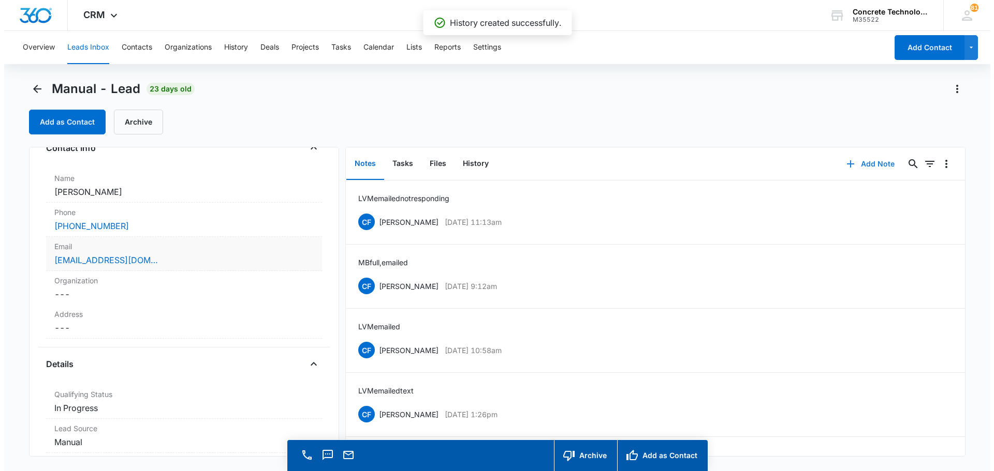
scroll to position [207, 0]
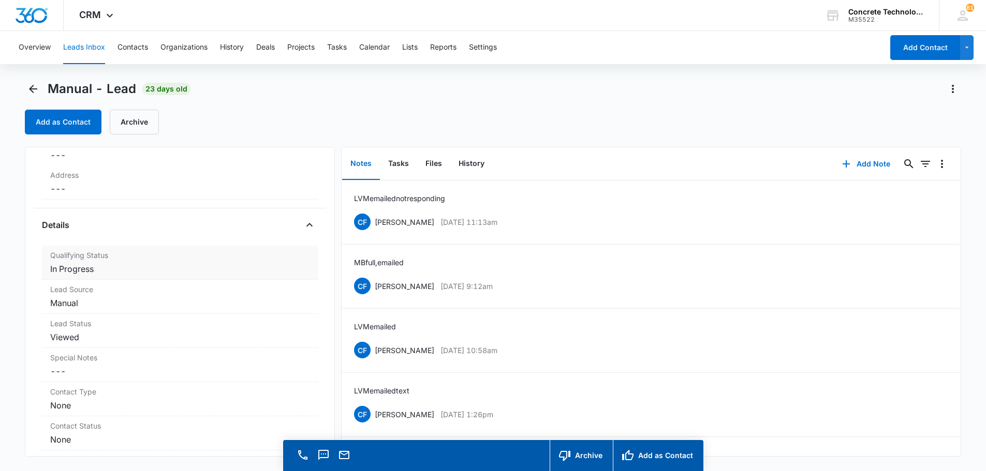
click at [71, 271] on dd "Cancel Save Changes In Progress" at bounding box center [179, 269] width 259 height 12
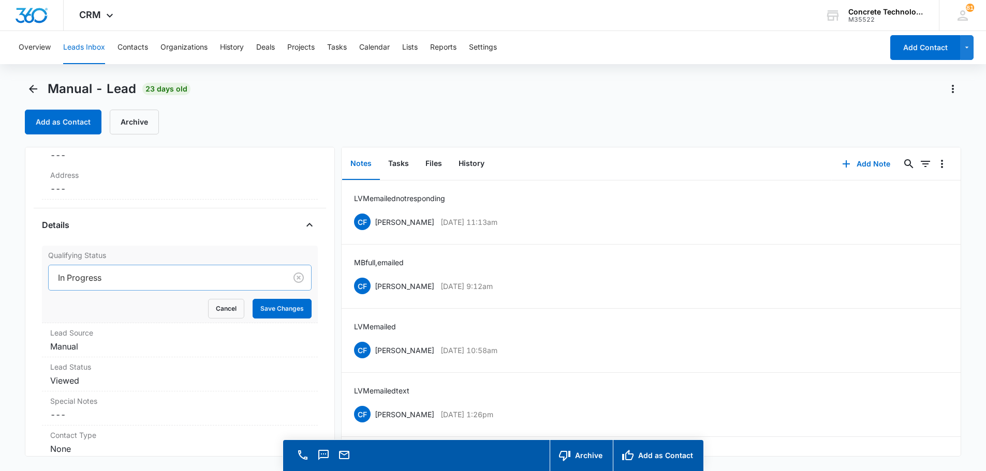
click at [80, 276] on div at bounding box center [165, 278] width 215 height 14
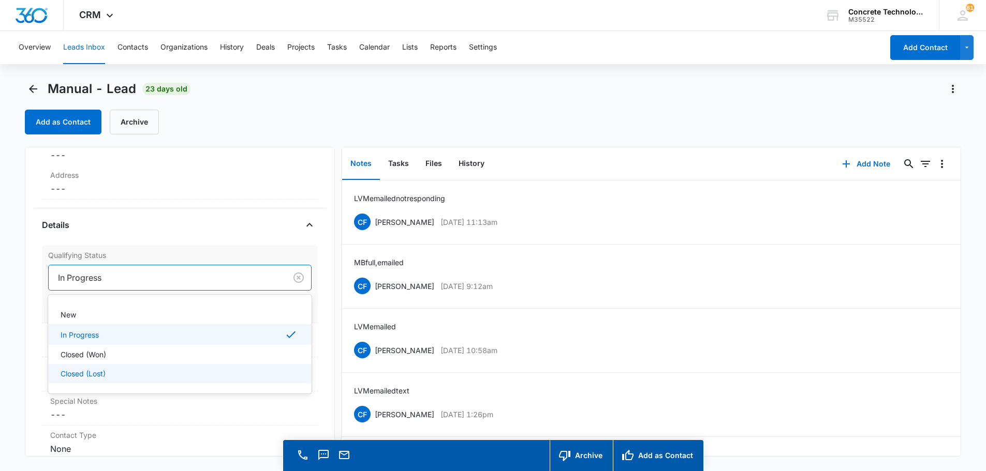
click at [83, 371] on p "Closed (Lost)" at bounding box center [83, 373] width 45 height 11
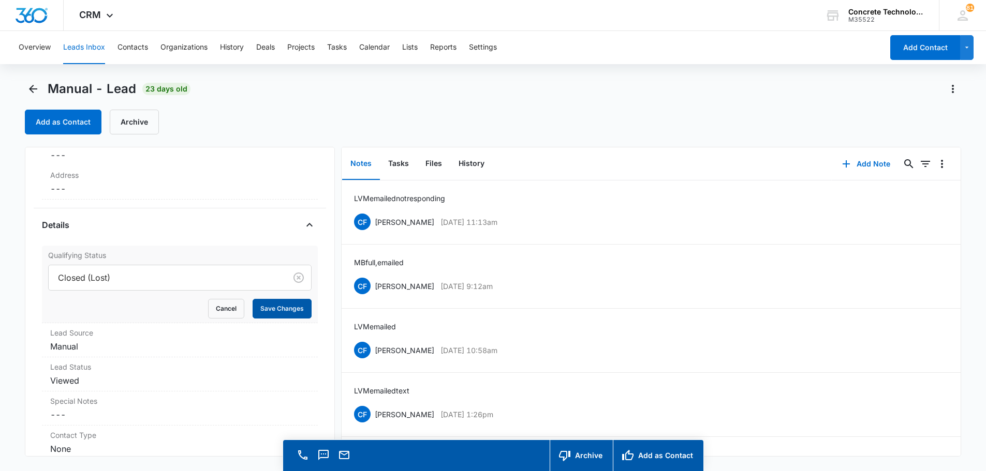
click at [259, 310] on button "Save Changes" at bounding box center [282, 309] width 59 height 20
click at [396, 163] on button "Tasks" at bounding box center [398, 164] width 37 height 32
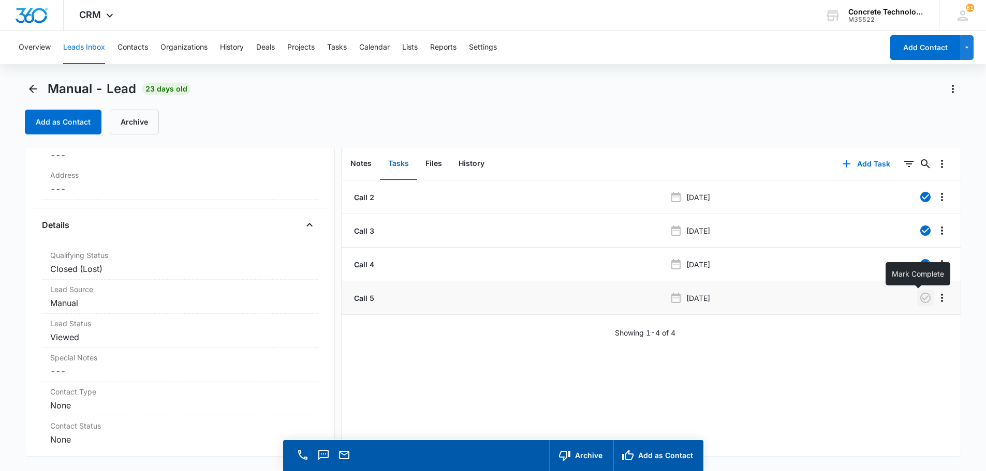
click at [919, 297] on icon "button" at bounding box center [925, 298] width 12 height 12
click at [364, 160] on button "Notes" at bounding box center [361, 164] width 38 height 32
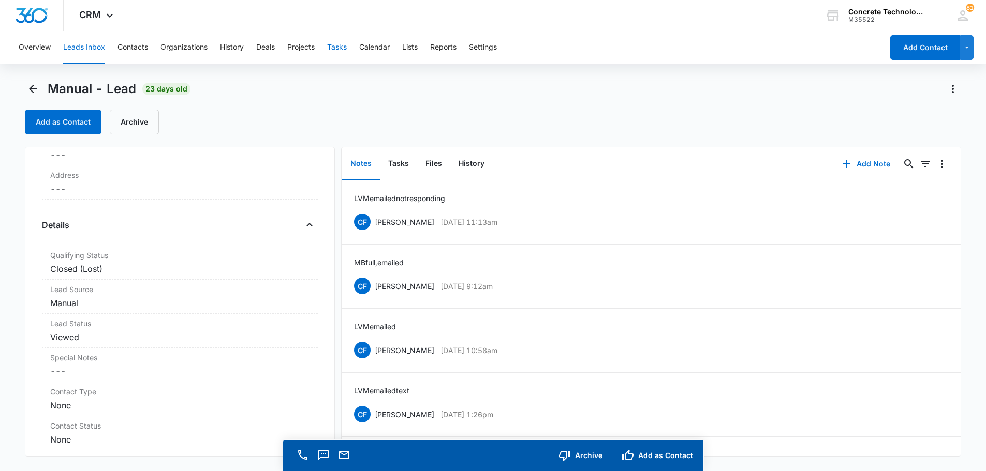
click at [333, 48] on button "Tasks" at bounding box center [337, 47] width 20 height 33
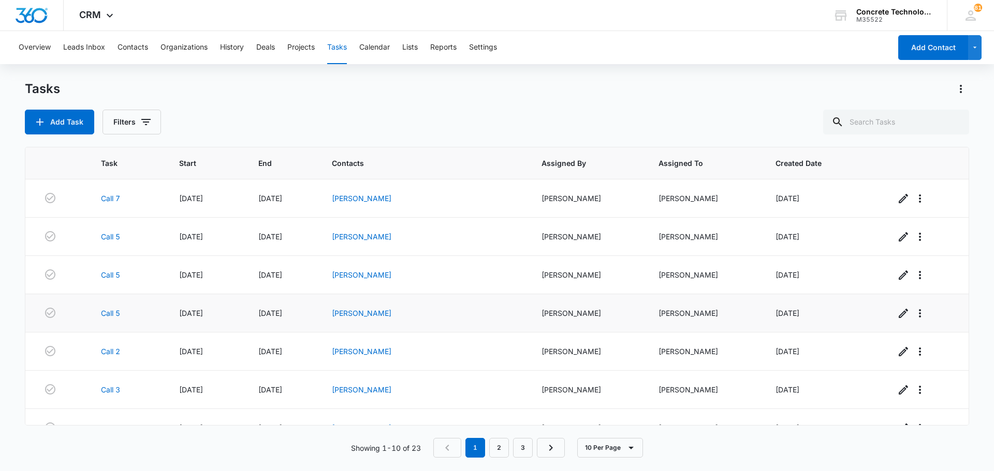
scroll to position [52, 0]
